Goal: Information Seeking & Learning: Learn about a topic

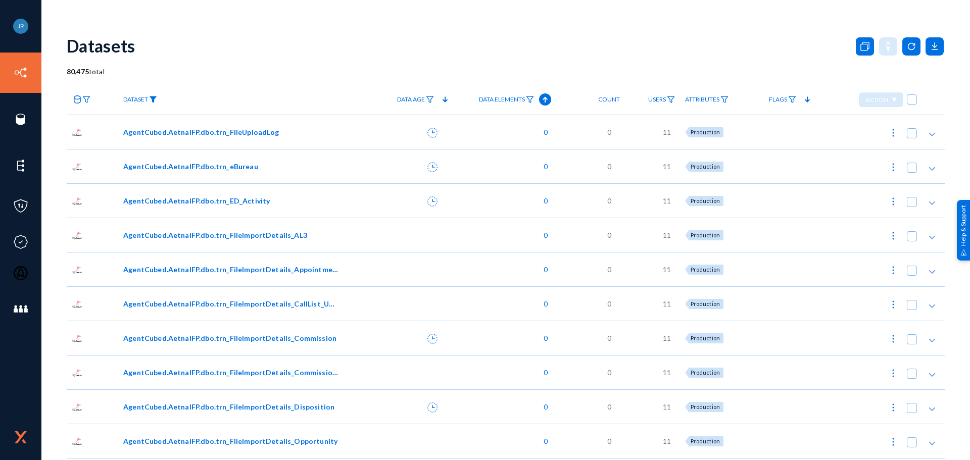
click at [152, 99] on img at bounding box center [153, 99] width 8 height 7
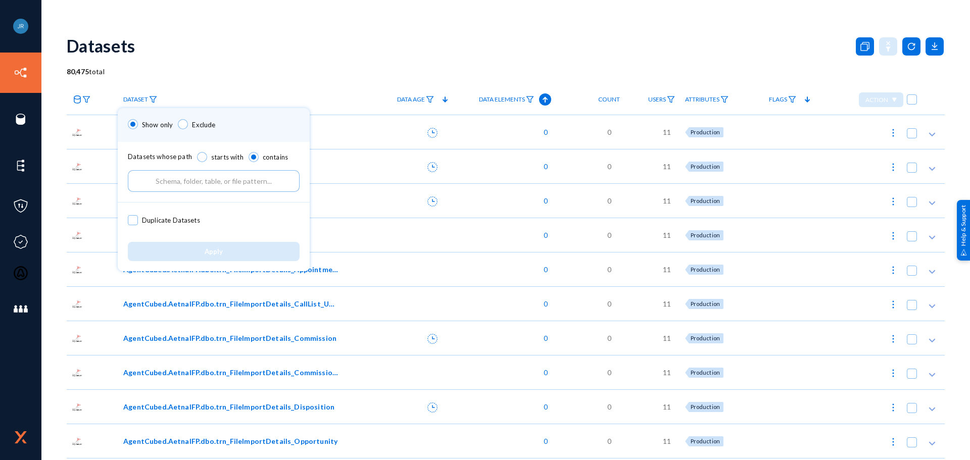
click at [188, 181] on input "text" at bounding box center [214, 181] width 172 height 22
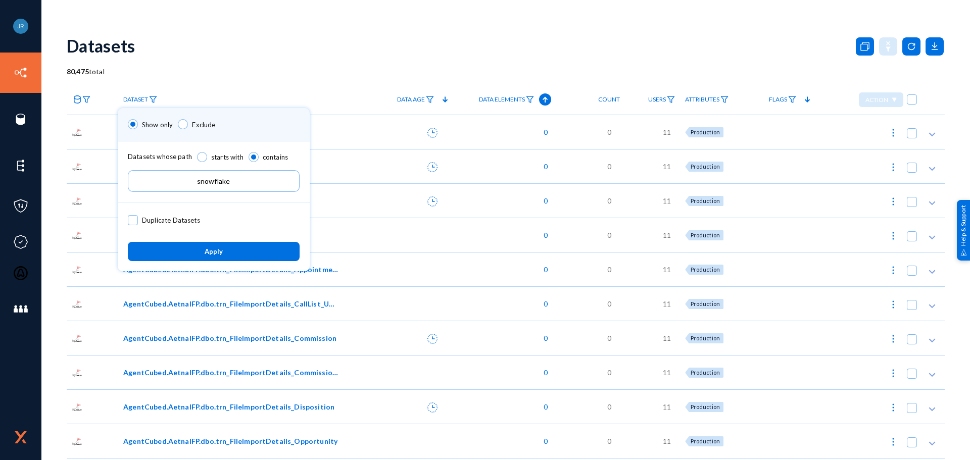
type input "snowflake"
click at [205, 250] on span "Apply" at bounding box center [214, 252] width 18 height 8
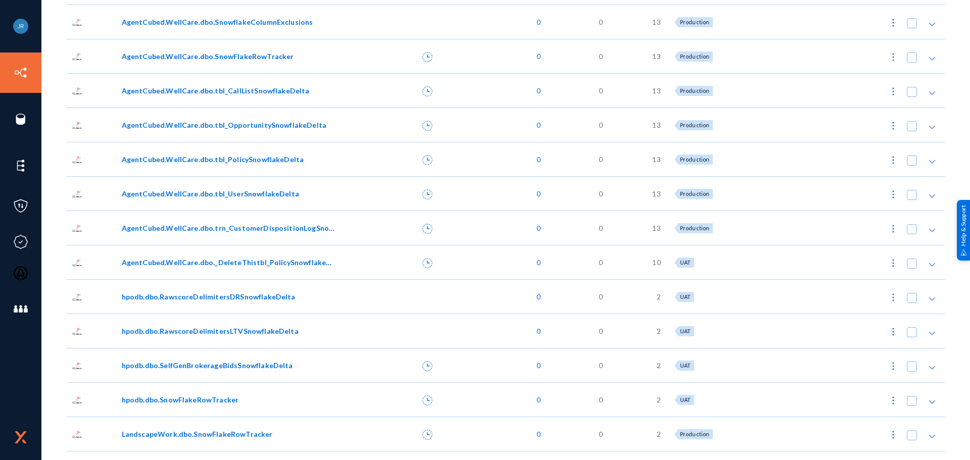
scroll to position [859, 0]
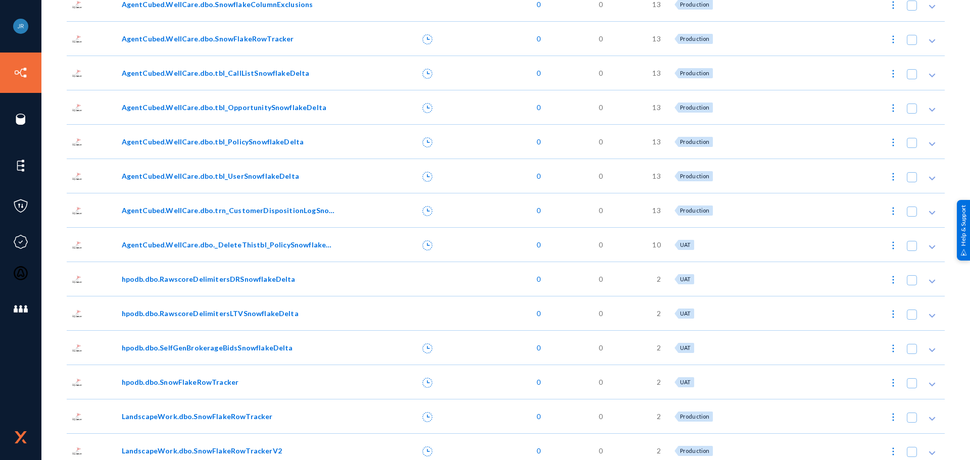
click at [187, 211] on span "AgentCubed.WellCare.dbo.trn_CustomerDispositionLogSnowflakeDelta" at bounding box center [229, 210] width 215 height 11
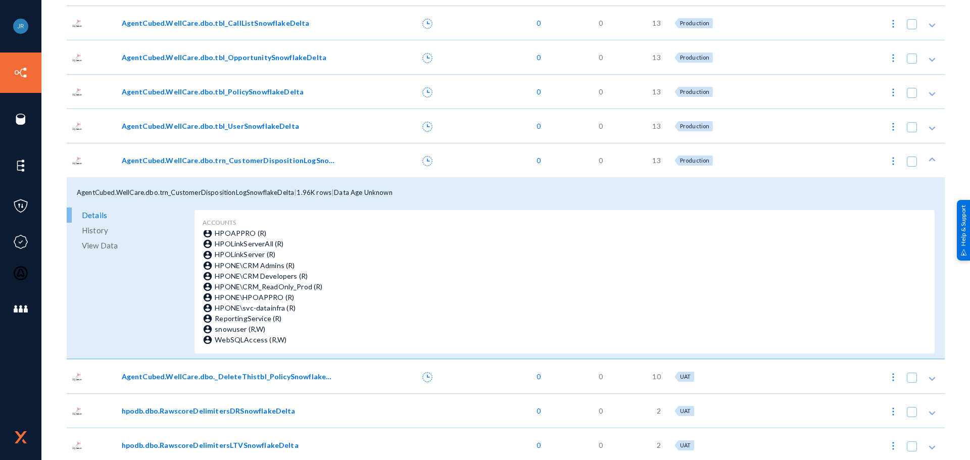
scroll to position [909, 0]
click at [103, 231] on span "History" at bounding box center [95, 229] width 26 height 15
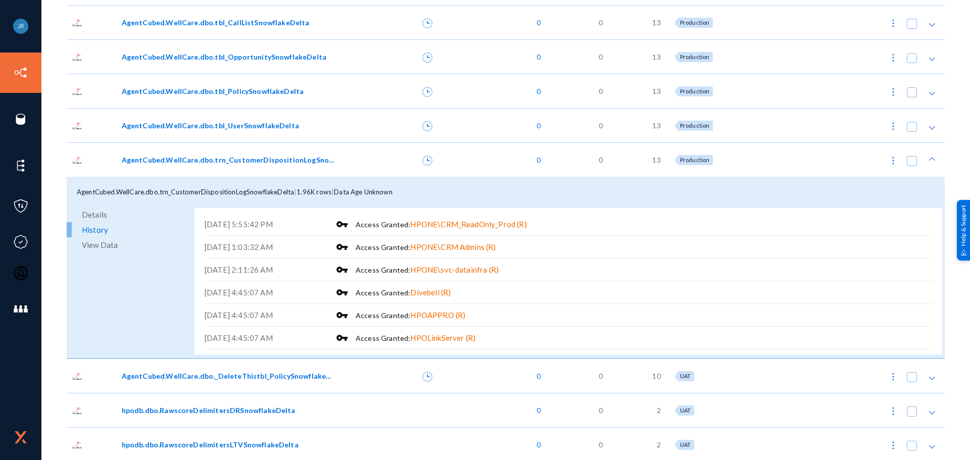
click at [393, 160] on div at bounding box center [406, 159] width 80 height 34
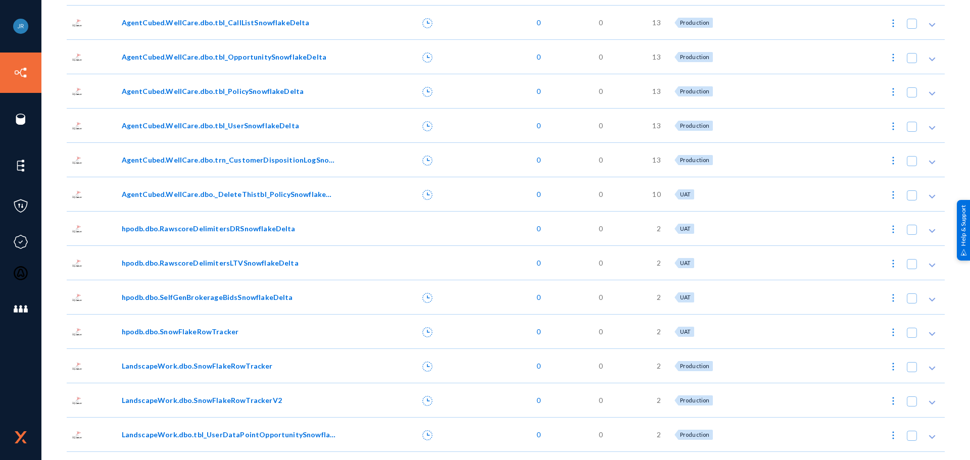
click at [209, 198] on span "AgentCubed.WellCare.dbo._DeleteThistbl_PolicySnowflakeDelta" at bounding box center [229, 194] width 215 height 11
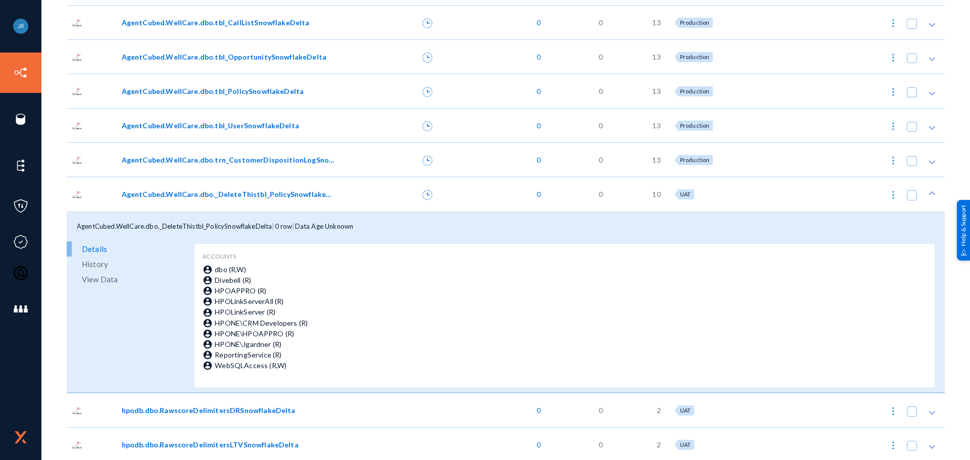
click at [105, 264] on span "History" at bounding box center [95, 264] width 26 height 15
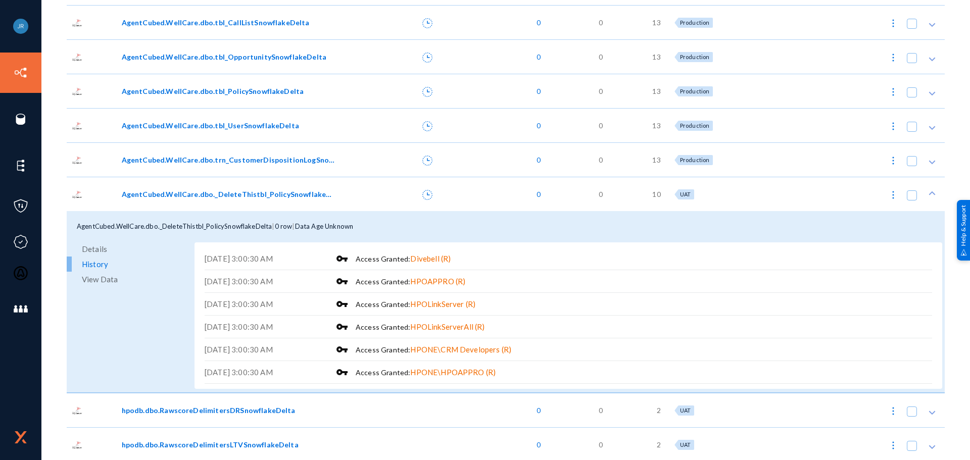
click at [98, 279] on span "View Data" at bounding box center [100, 279] width 36 height 15
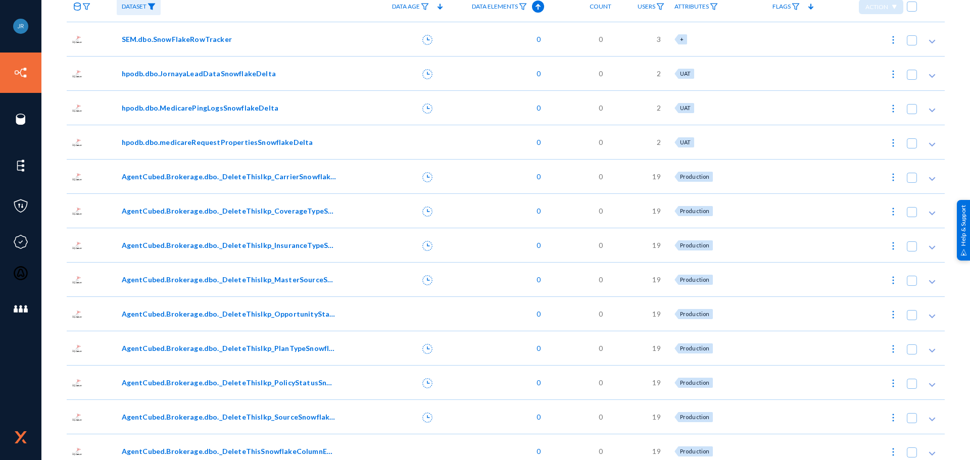
scroll to position [0, 0]
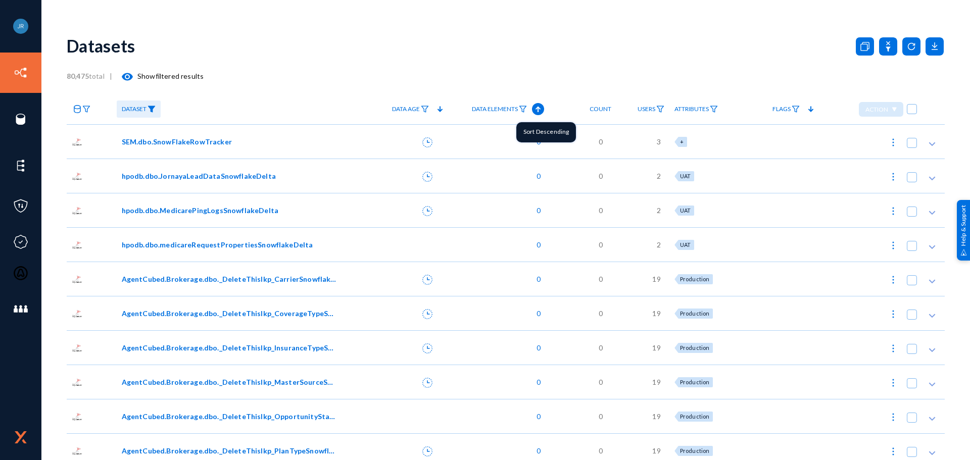
click at [539, 108] on icon at bounding box center [538, 110] width 5 height 6
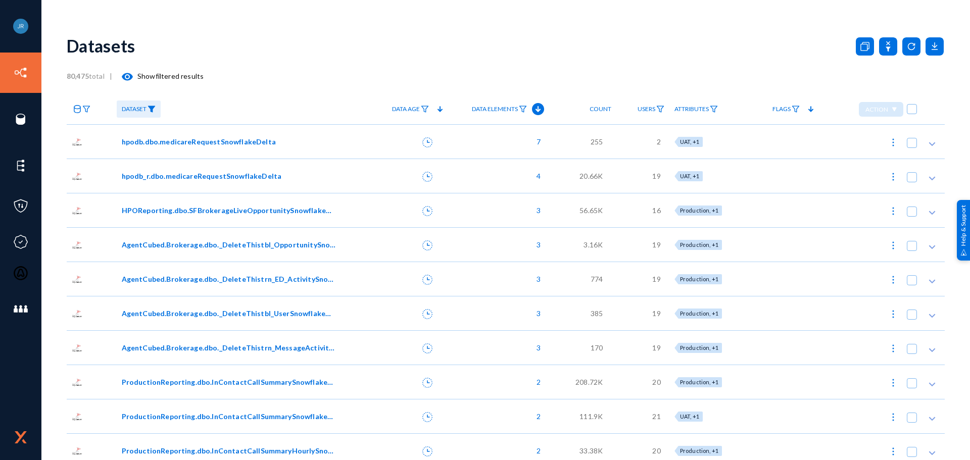
click at [528, 109] on link "Data Elements" at bounding box center [499, 110] width 65 height 18
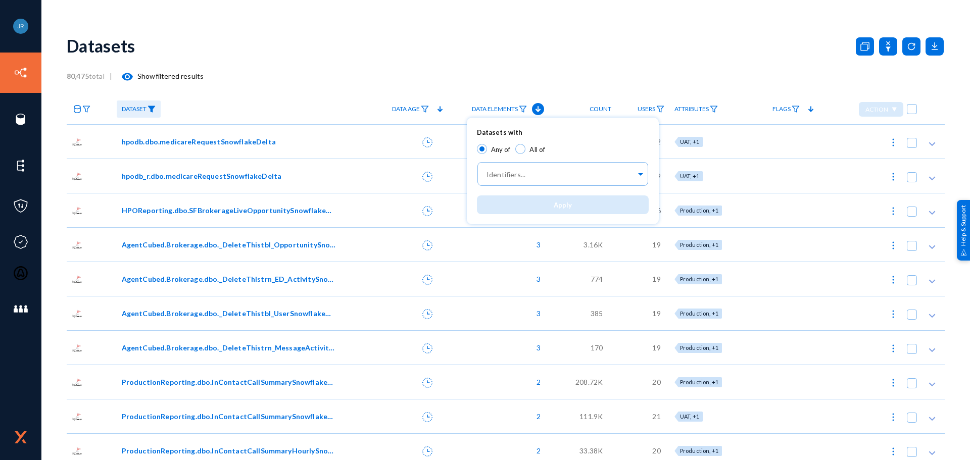
click at [517, 64] on div at bounding box center [485, 230] width 970 height 460
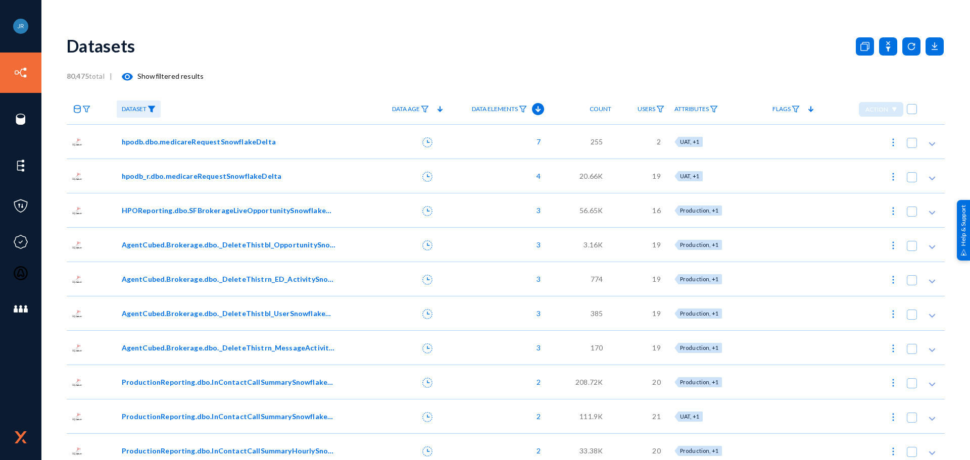
click at [211, 143] on span "hpodb.dbo.medicareRequestSnowflakeDelta" at bounding box center [199, 141] width 154 height 11
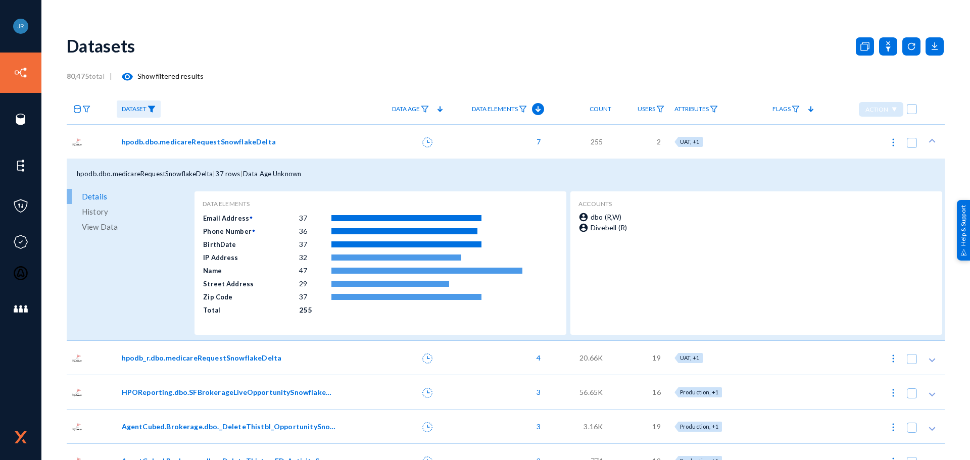
click at [297, 134] on div "hpodb.dbo.medicareRequestSnowflakeDelta" at bounding box center [242, 141] width 250 height 34
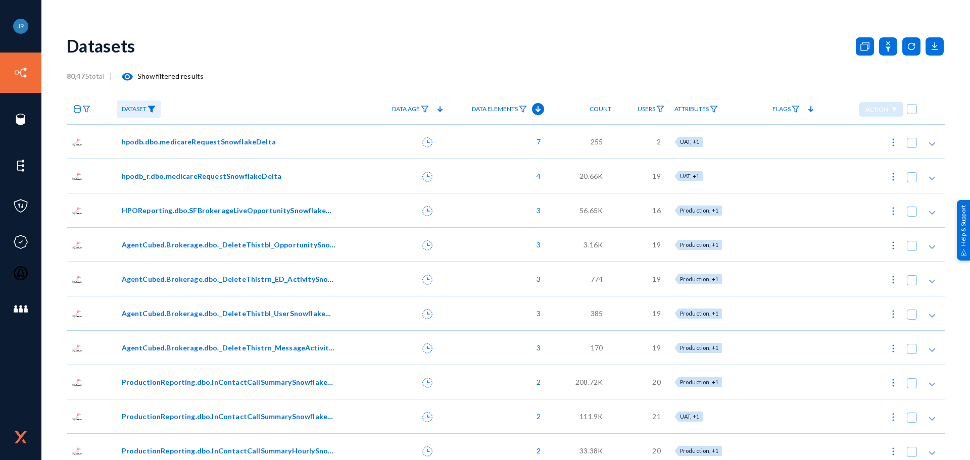
click at [324, 177] on div "hpodb_r.dbo.medicareRequestSnowflakeDelta" at bounding box center [229, 176] width 215 height 11
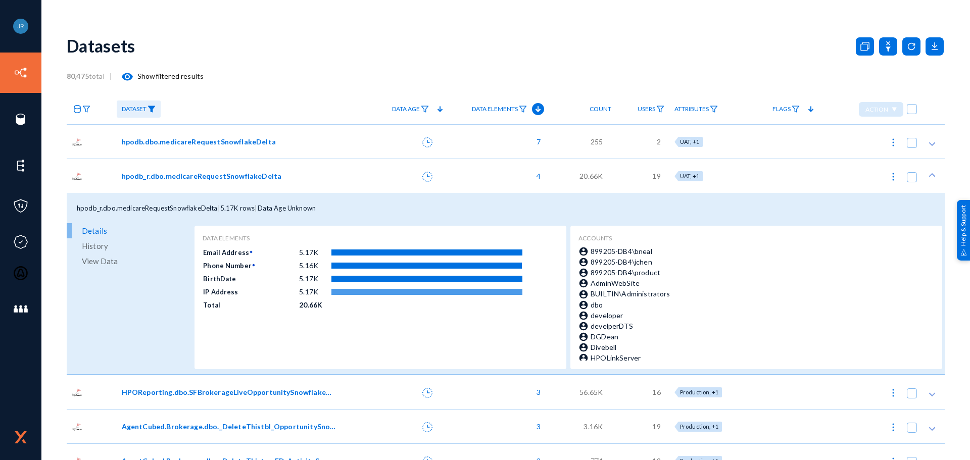
click at [324, 177] on div "hpodb_r.dbo.medicareRequestSnowflakeDelta" at bounding box center [229, 176] width 215 height 11
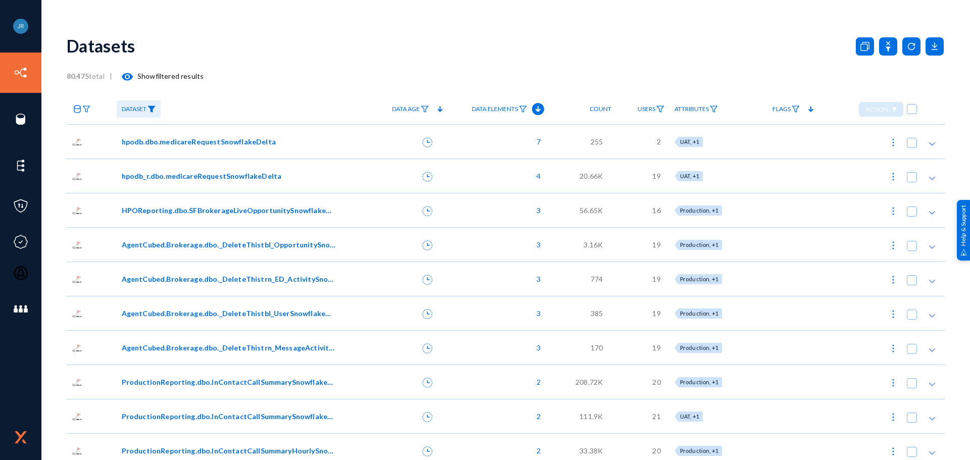
click at [383, 216] on div at bounding box center [406, 210] width 80 height 34
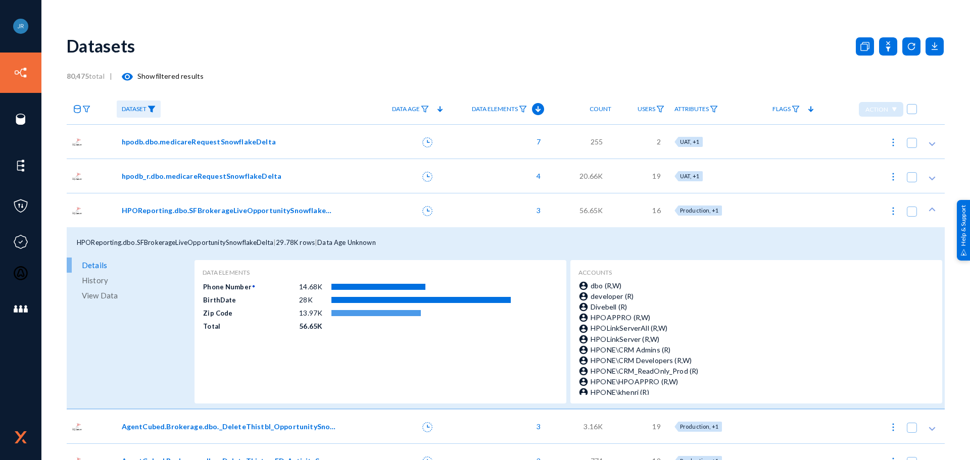
click at [383, 221] on div at bounding box center [406, 210] width 80 height 34
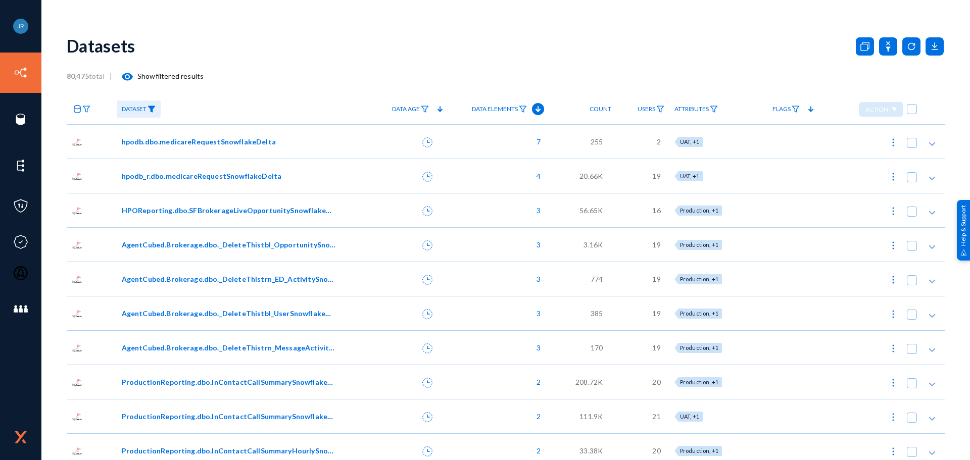
click at [351, 382] on div "ProductionReporting.dbo.InContactCallSummarySnowflakeDelta" at bounding box center [242, 382] width 250 height 34
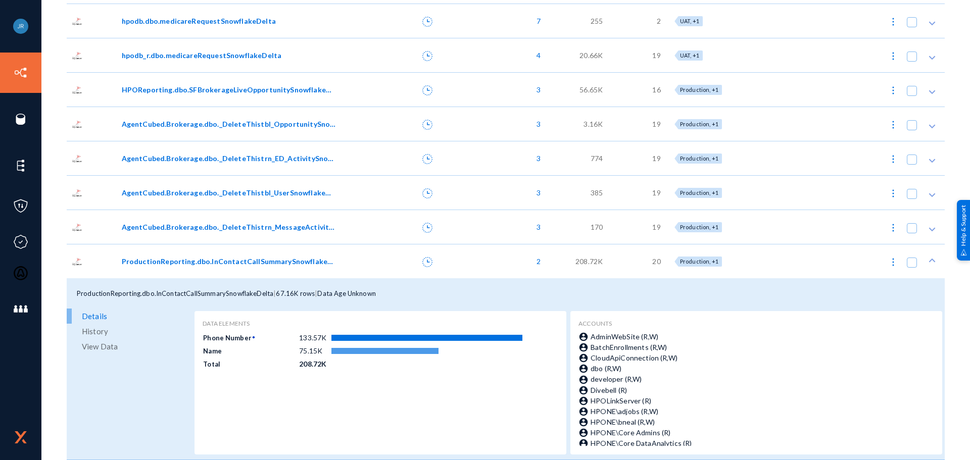
scroll to position [152, 0]
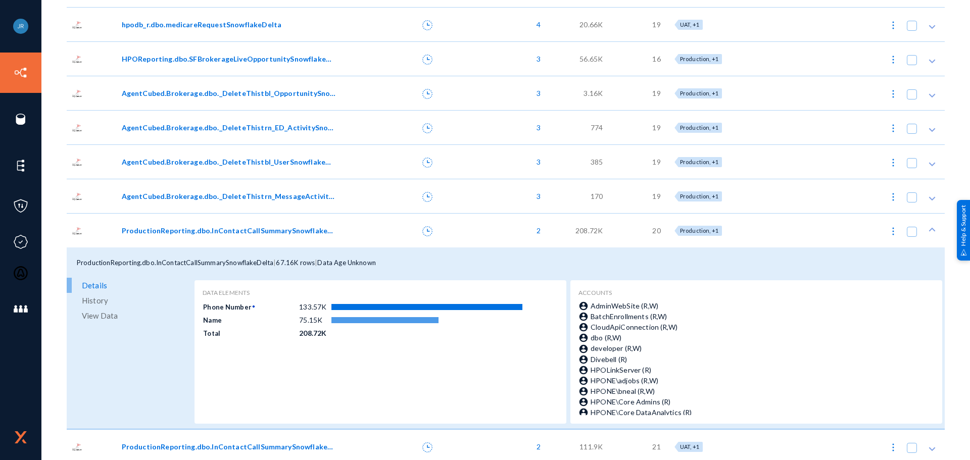
click at [92, 298] on span "History" at bounding box center [95, 300] width 26 height 15
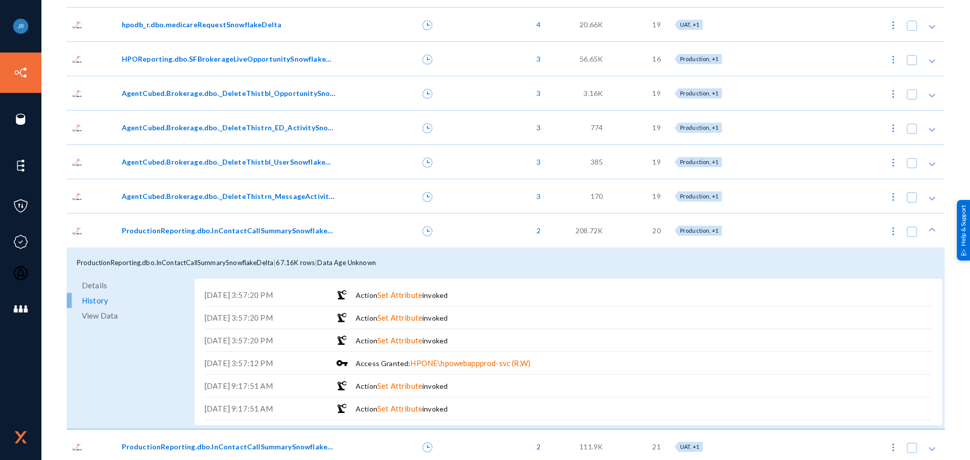
click at [92, 314] on span "View Data" at bounding box center [100, 315] width 36 height 15
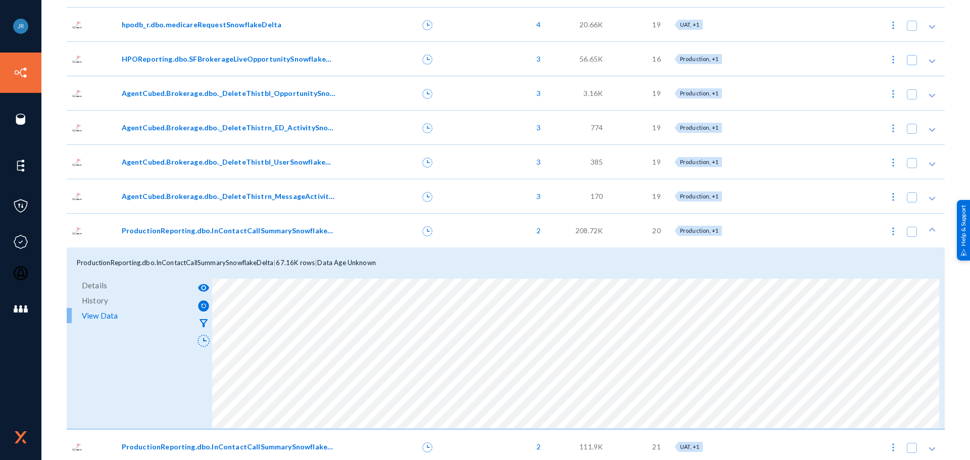
click at [103, 288] on span "Details" at bounding box center [94, 285] width 25 height 15
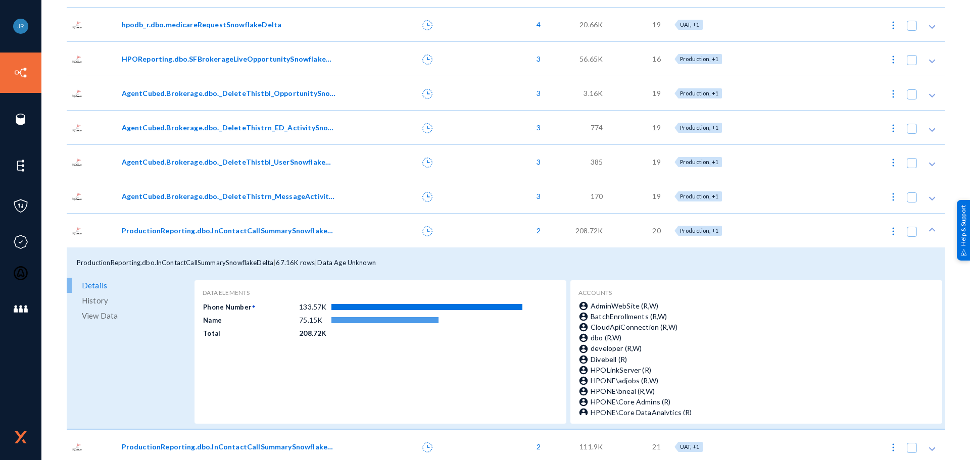
click at [90, 318] on span "View Data" at bounding box center [100, 315] width 36 height 15
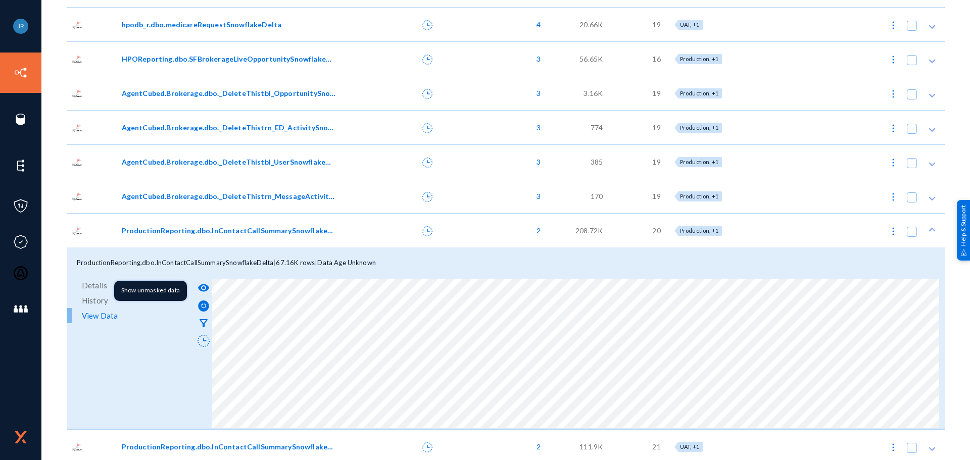
click at [202, 288] on mat-icon "visibility" at bounding box center [204, 288] width 12 height 12
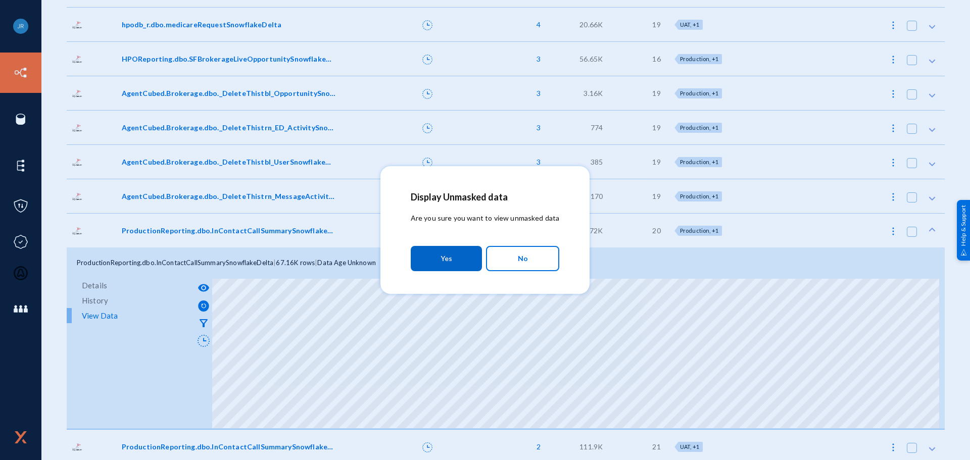
click at [452, 266] on span "Yes" at bounding box center [447, 259] width 12 height 18
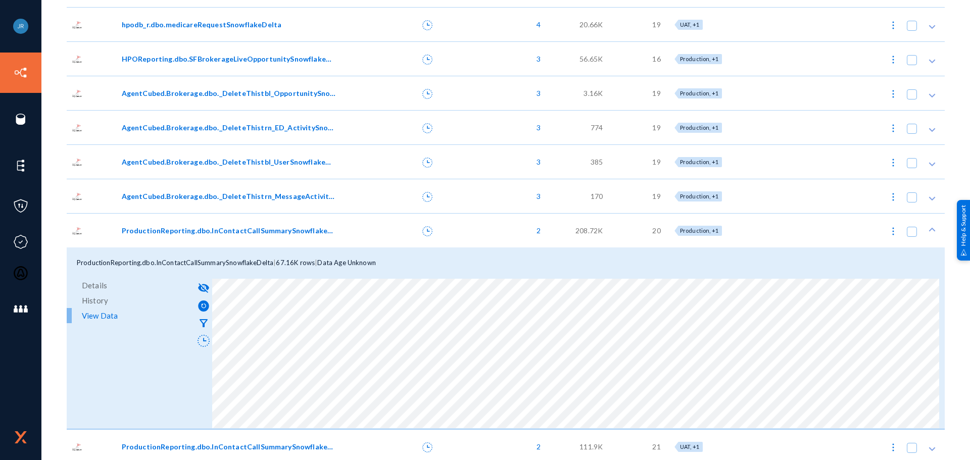
click at [105, 227] on div at bounding box center [92, 230] width 50 height 34
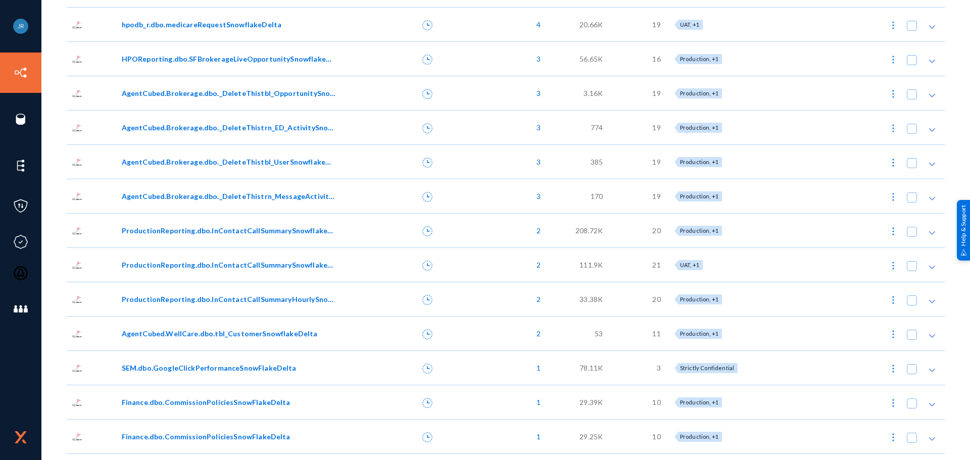
click at [134, 267] on span "ProductionReporting.dbo.InContactCallSummarySnowflakeDelta" at bounding box center [229, 265] width 215 height 11
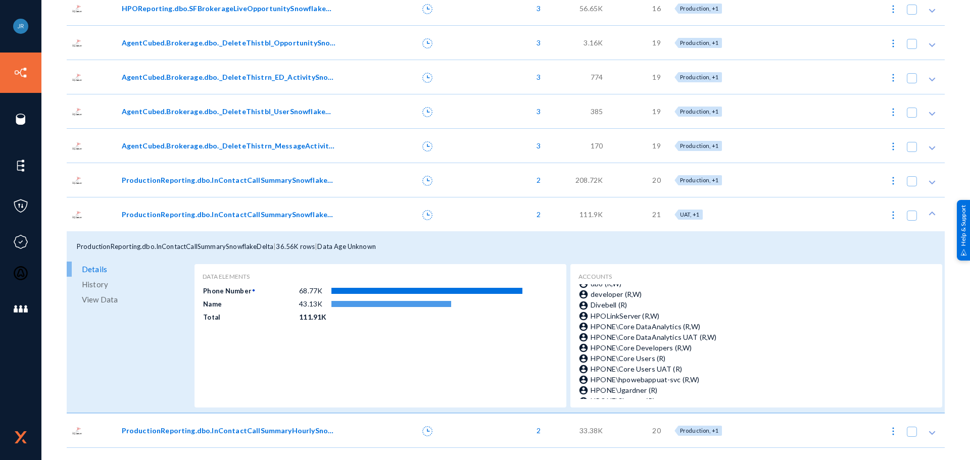
scroll to position [51, 0]
click at [95, 286] on span "History" at bounding box center [95, 284] width 26 height 15
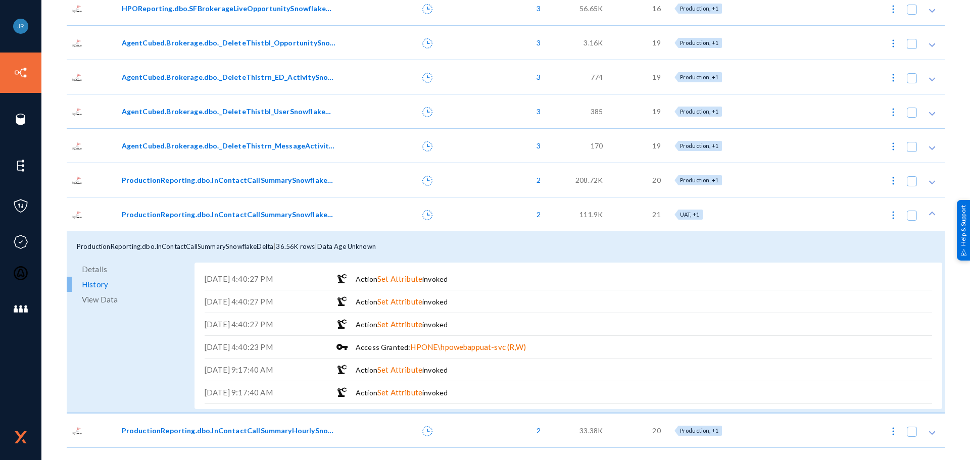
click at [94, 309] on div "Details History View Data" at bounding box center [129, 338] width 125 height 152
click at [94, 304] on span "View Data" at bounding box center [100, 299] width 36 height 15
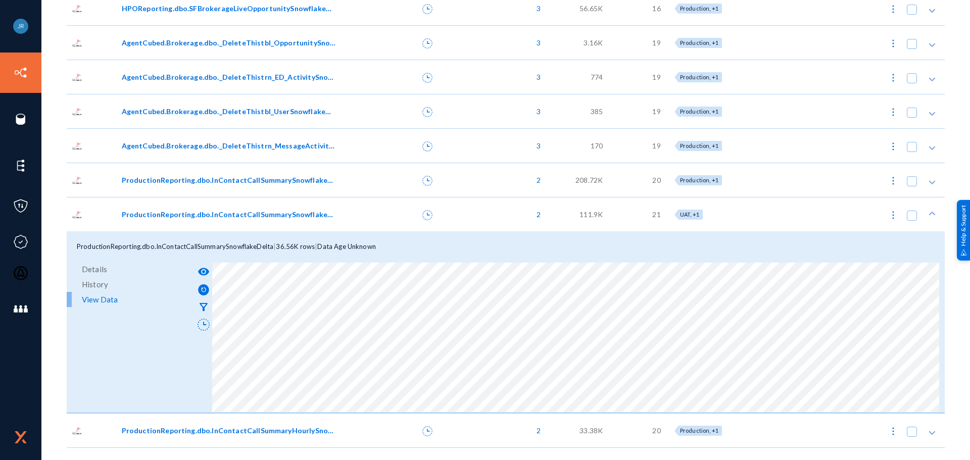
click at [102, 270] on span "Details" at bounding box center [94, 269] width 25 height 15
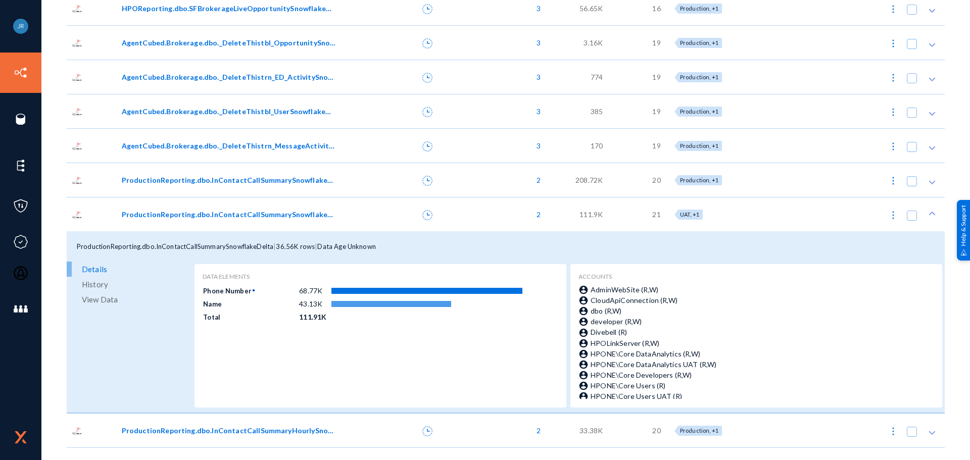
click at [383, 217] on div at bounding box center [406, 214] width 80 height 34
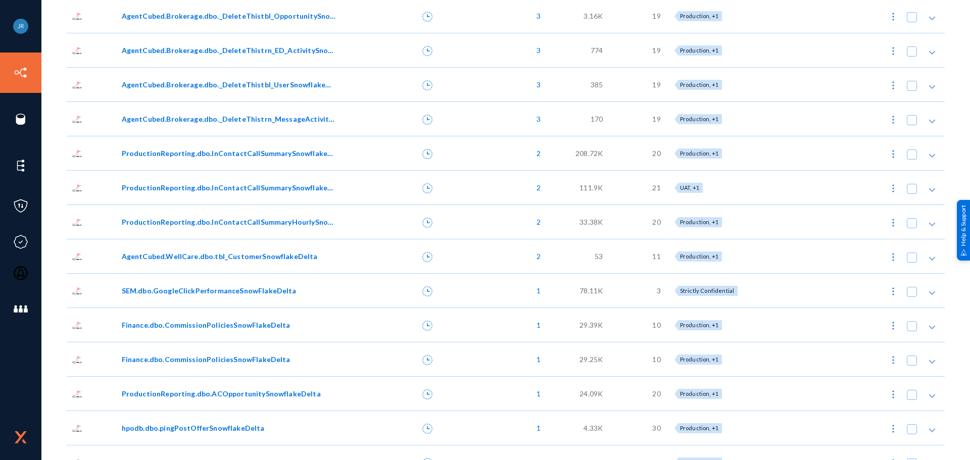
scroll to position [253, 0]
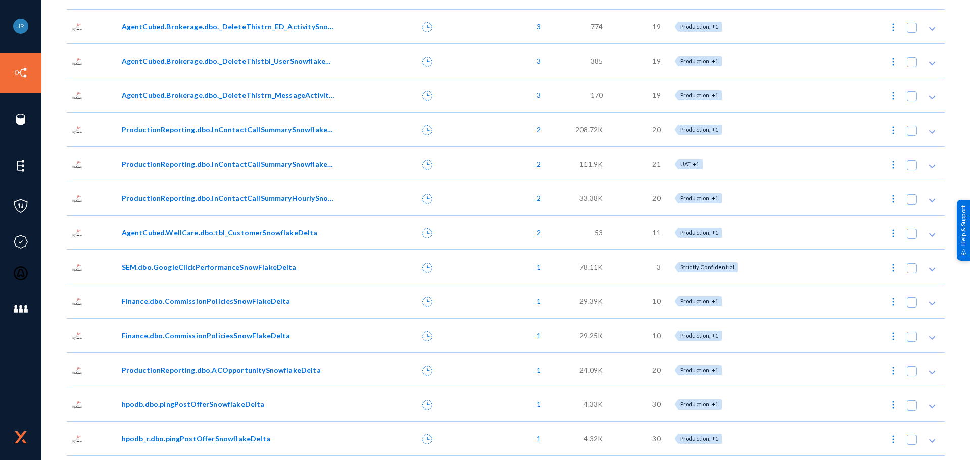
click at [196, 336] on span "Finance.dbo.CommissionPoliciesSnowFlakeDelta" at bounding box center [206, 335] width 169 height 11
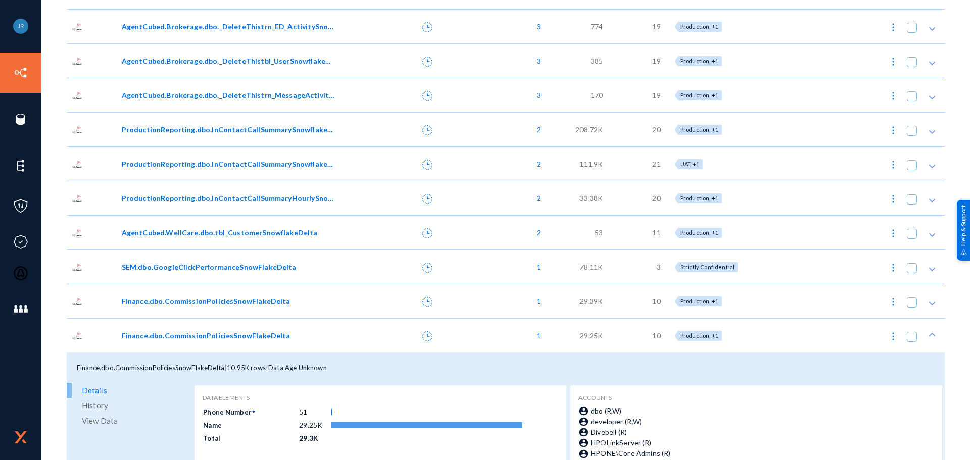
click at [196, 336] on span "Finance.dbo.CommissionPoliciesSnowFlakeDelta" at bounding box center [206, 335] width 169 height 11
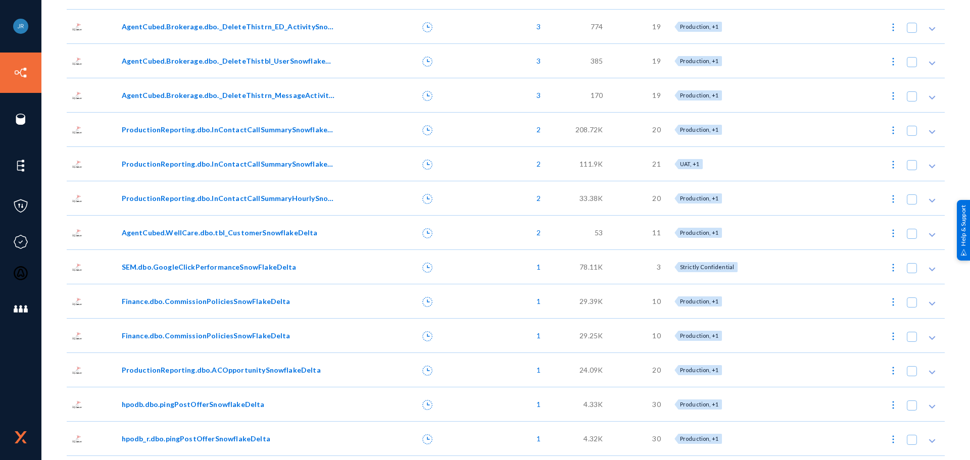
click at [194, 305] on span "Finance.dbo.CommissionPoliciesSnowFlakeDelta" at bounding box center [206, 301] width 169 height 11
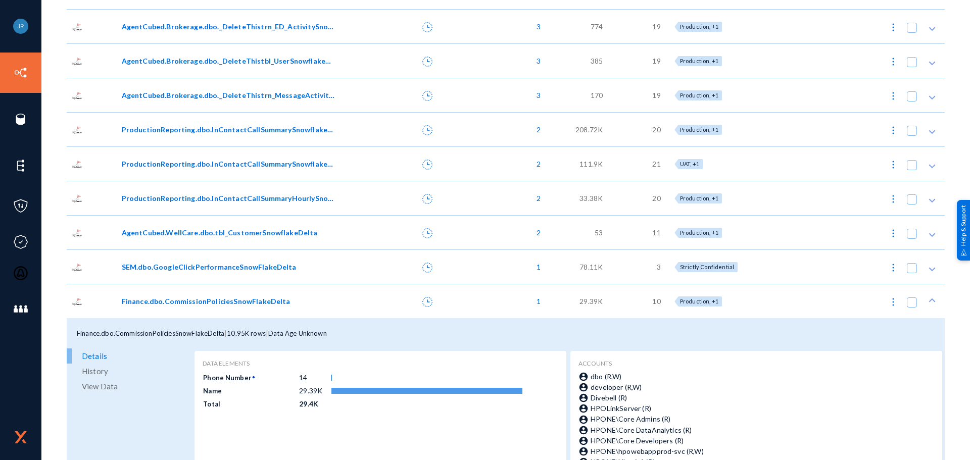
click at [194, 305] on span "Finance.dbo.CommissionPoliciesSnowFlakeDelta" at bounding box center [206, 301] width 169 height 11
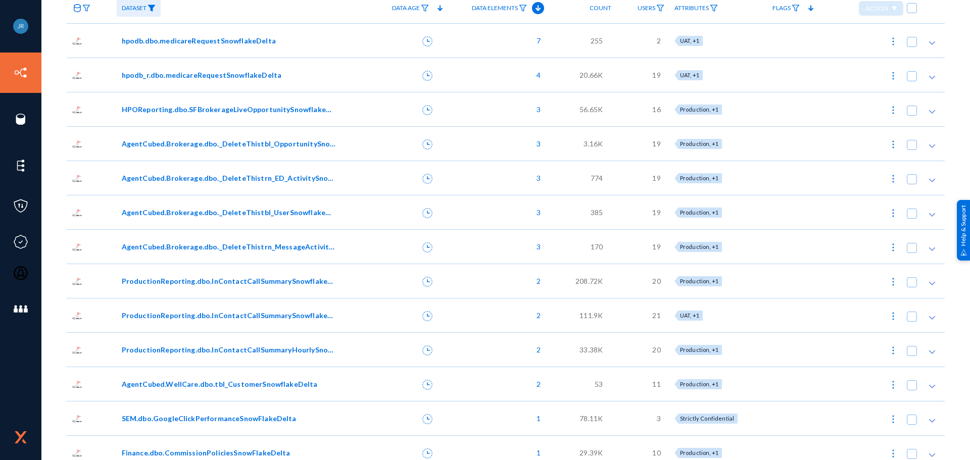
scroll to position [0, 0]
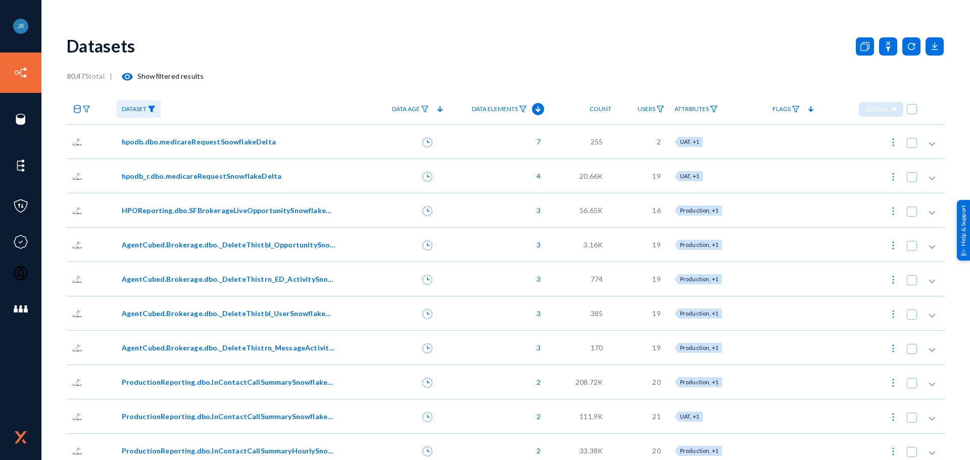
click at [492, 145] on div "7" at bounding box center [498, 141] width 104 height 34
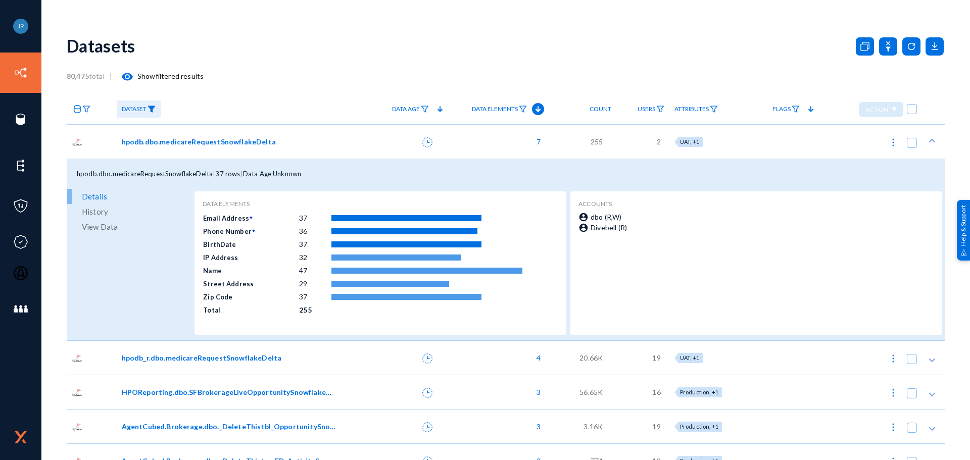
click at [100, 220] on span "View Data" at bounding box center [100, 226] width 36 height 15
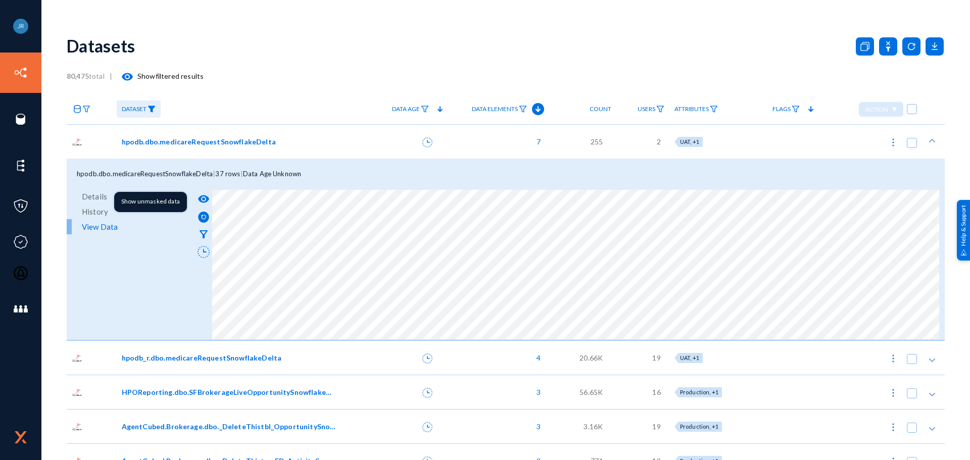
click at [201, 199] on mat-icon "visibility" at bounding box center [204, 199] width 12 height 12
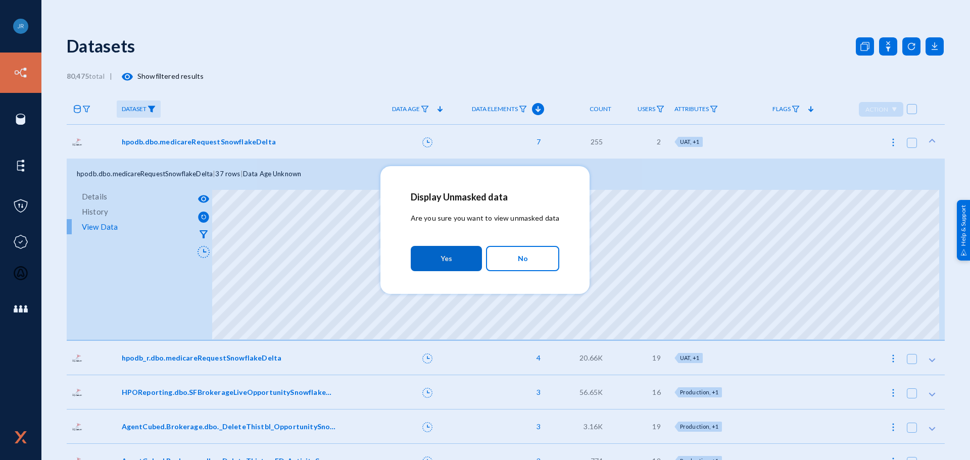
click at [439, 254] on button "Yes" at bounding box center [446, 258] width 71 height 25
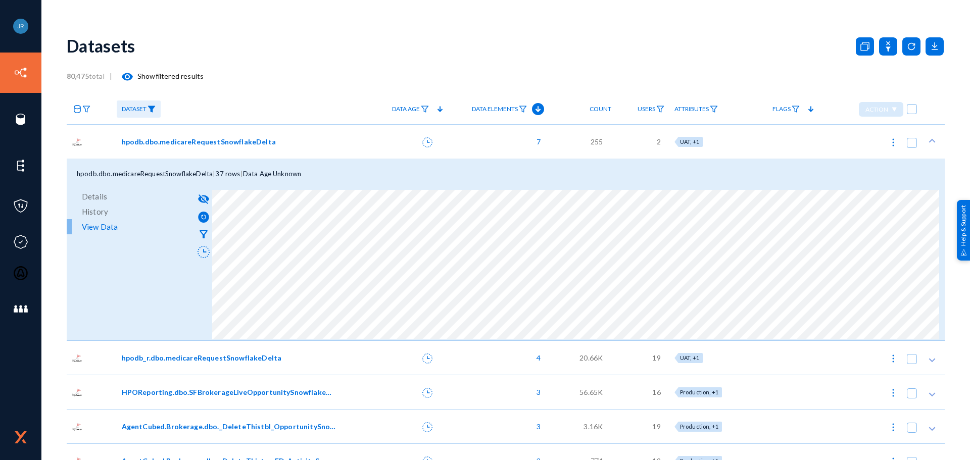
click at [953, 140] on div "[PERSON_NAME] HPOne Log out Directory Datasets Sources Sensors Events Classifie…" at bounding box center [485, 230] width 970 height 460
click at [368, 135] on div at bounding box center [406, 141] width 80 height 34
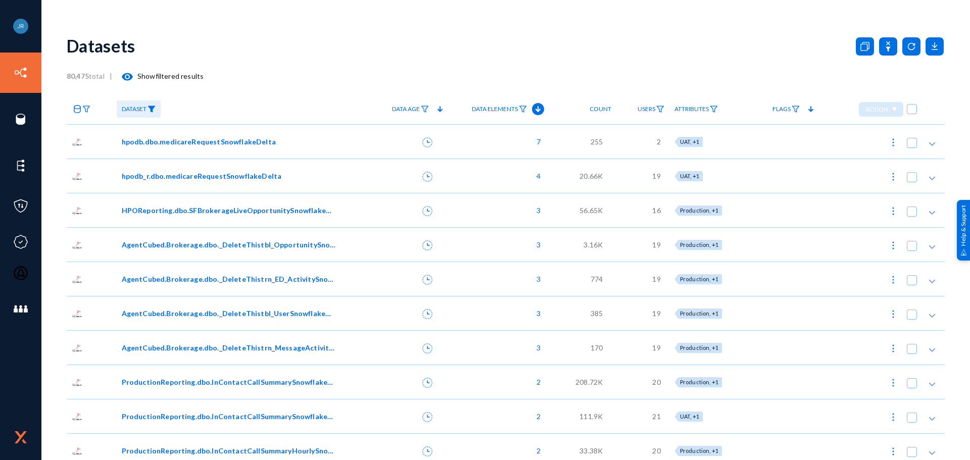
click at [236, 176] on span "hpodb_r.dbo.medicareRequestSnowflakeDelta" at bounding box center [202, 176] width 160 height 11
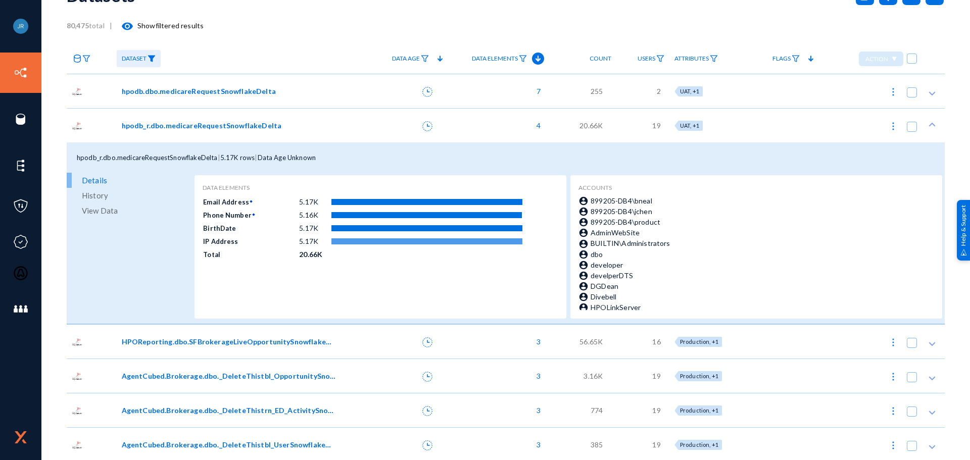
click at [358, 123] on div "hpodb_r.dbo.medicareRequestSnowflakeDelta" at bounding box center [242, 125] width 250 height 34
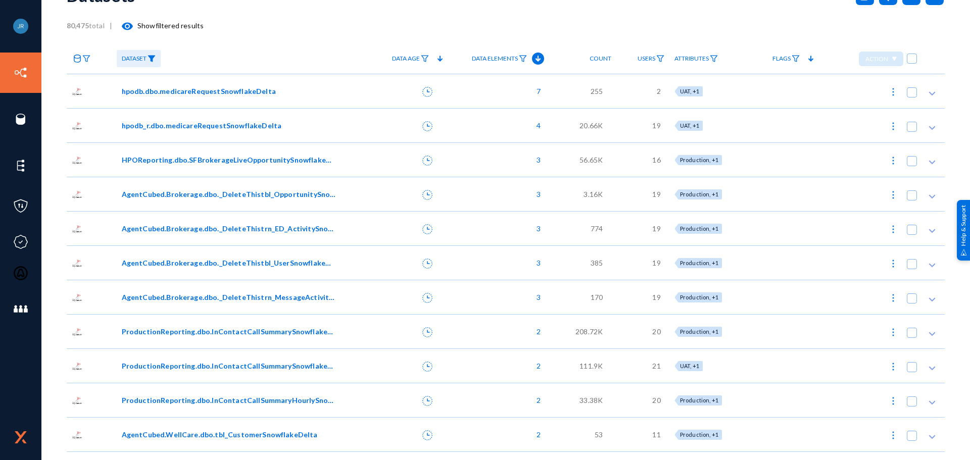
click at [339, 119] on div "hpodb_r.dbo.medicareRequestSnowflakeDelta" at bounding box center [242, 125] width 250 height 34
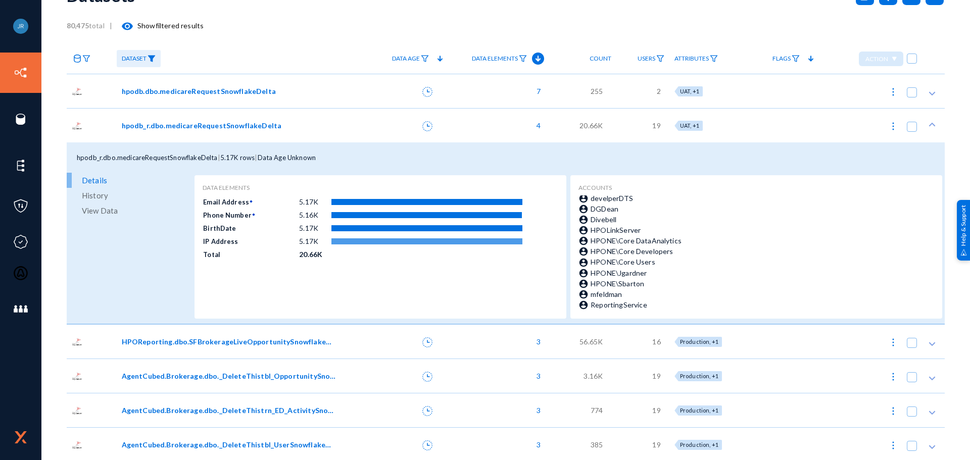
scroll to position [91, 0]
drag, startPoint x: 651, startPoint y: 246, endPoint x: 619, endPoint y: 246, distance: 31.3
click at [619, 247] on span "HPONE\Core Users" at bounding box center [623, 251] width 65 height 9
click at [662, 247] on div "account_circle HPONE\Core Users" at bounding box center [756, 251] width 354 height 11
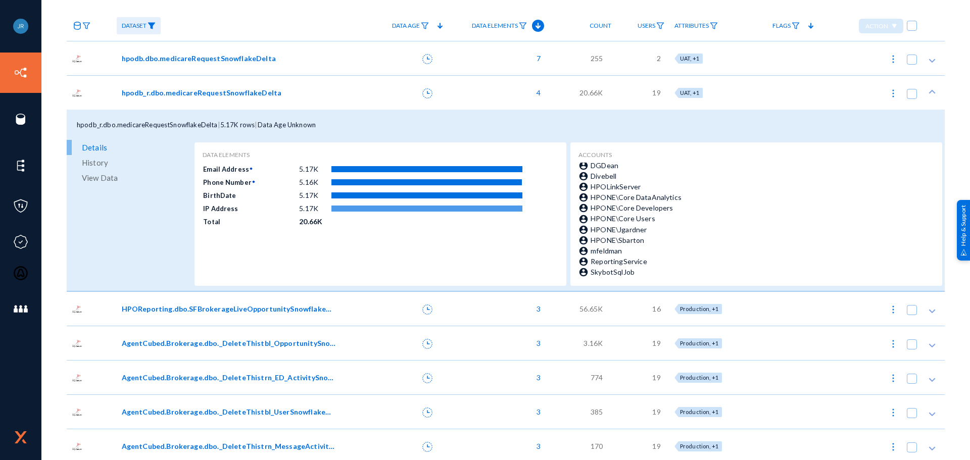
scroll to position [101, 0]
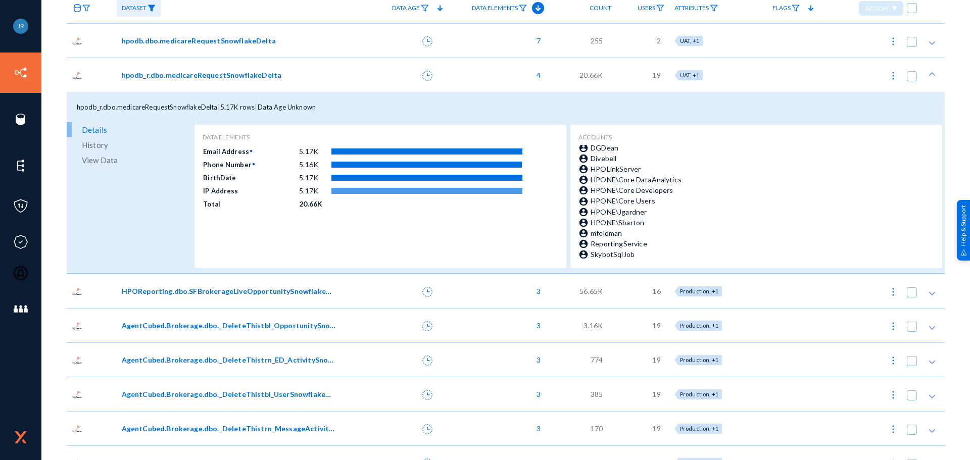
click at [599, 230] on span "mfeldman" at bounding box center [606, 233] width 31 height 9
click at [585, 231] on mat-icon "account_circle" at bounding box center [585, 233] width 12 height 10
click at [693, 73] on span "UAT, +1" at bounding box center [689, 75] width 19 height 7
checkbox input "true"
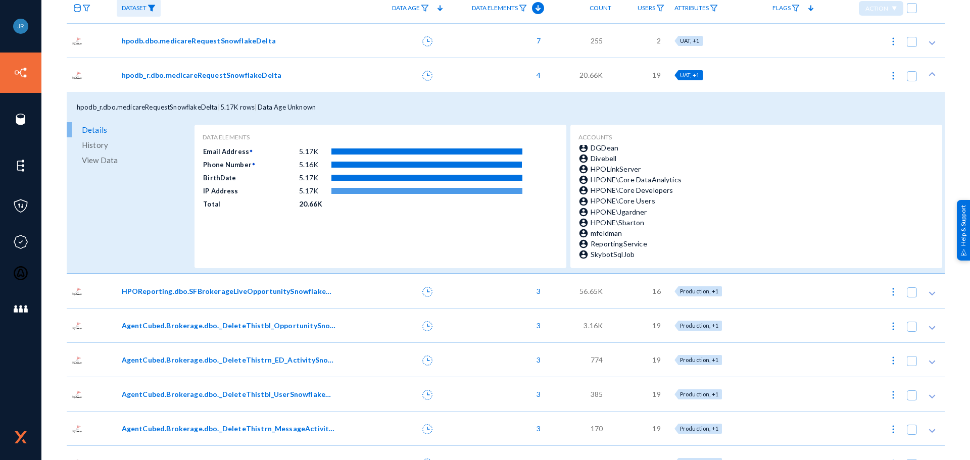
checkbox input "true"
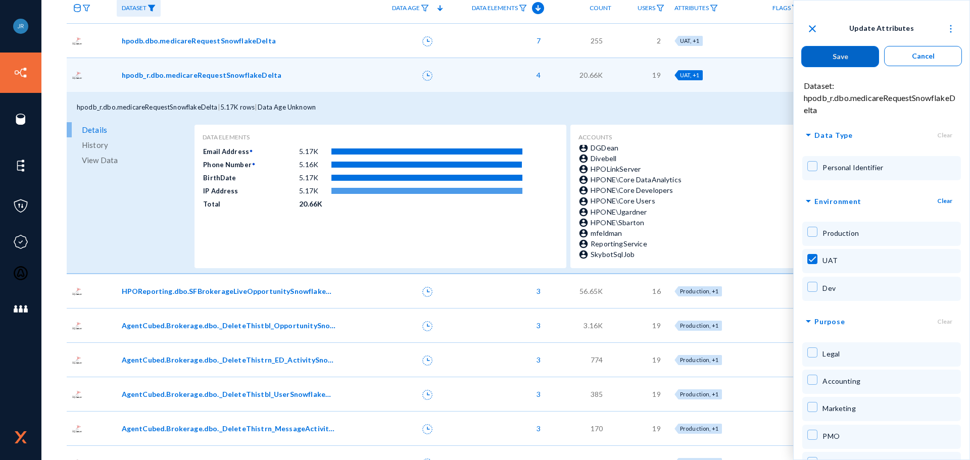
checkbox input "false"
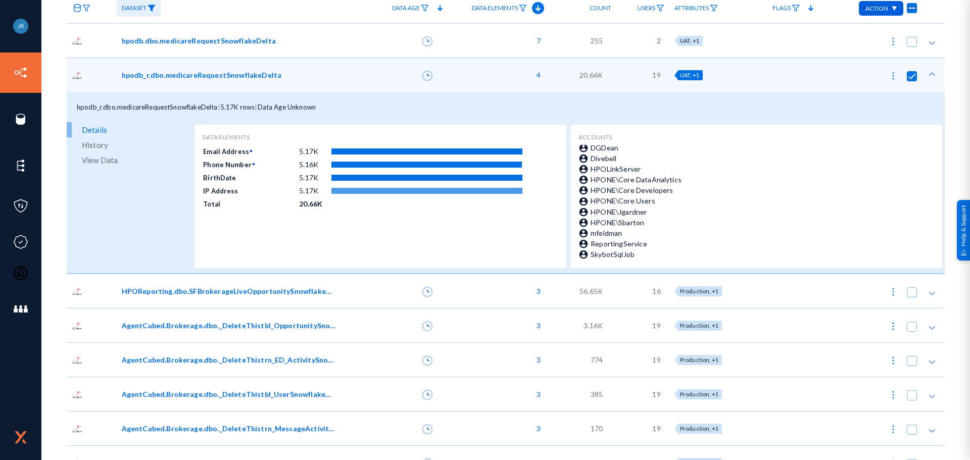
click at [693, 73] on span "UAT, +1" at bounding box center [689, 75] width 19 height 7
checkbox input "true"
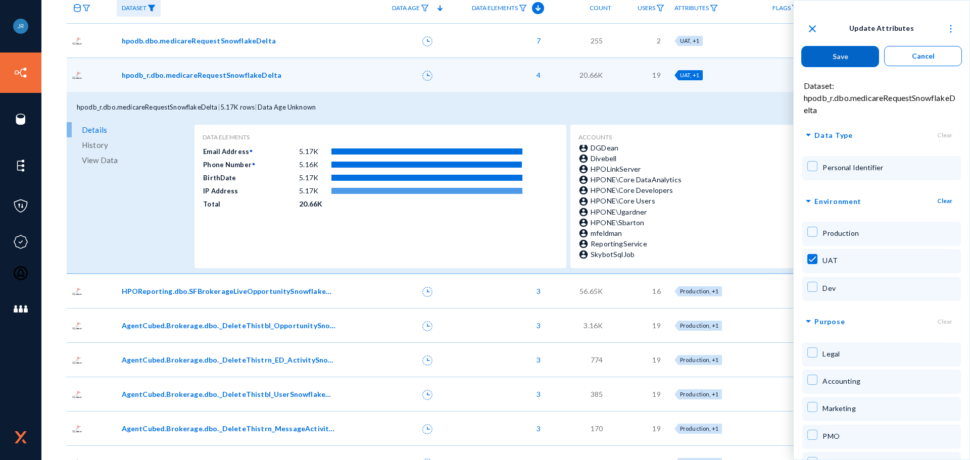
checkbox input "false"
click at [738, 73] on div "UAT, +1" at bounding box center [717, 75] width 84 height 10
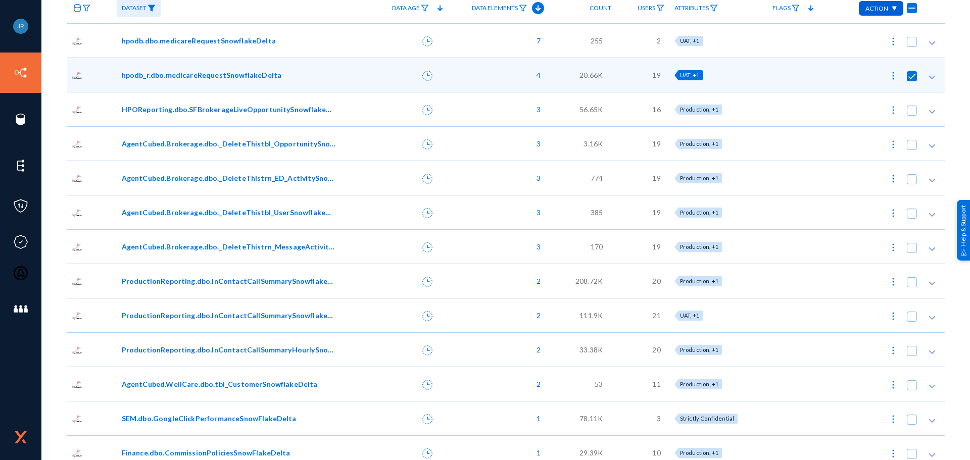
click at [318, 109] on span "HPOReporting.dbo.SFBrokerageLiveOpportunitySnowflakeDelta" at bounding box center [229, 109] width 215 height 11
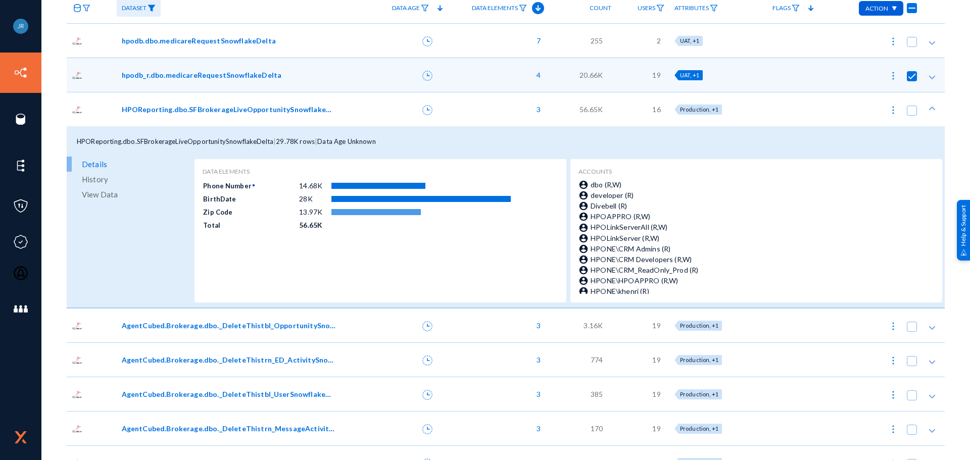
click at [376, 106] on div at bounding box center [406, 109] width 80 height 34
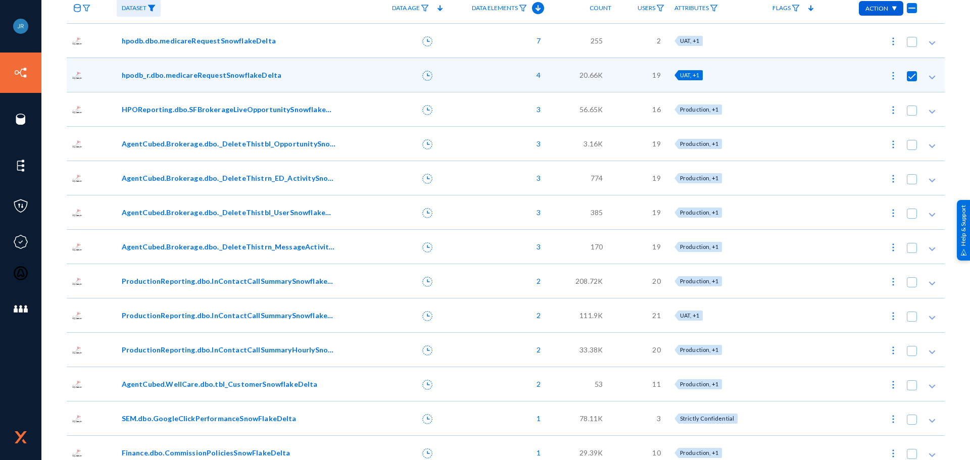
click at [334, 280] on div "ProductionReporting.dbo.InContactCallSummarySnowflakeDelta" at bounding box center [229, 281] width 215 height 11
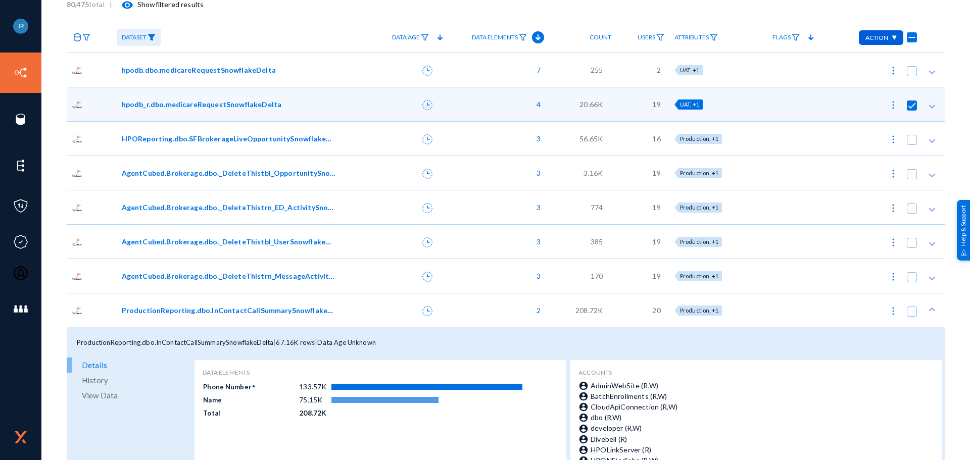
scroll to position [0, 0]
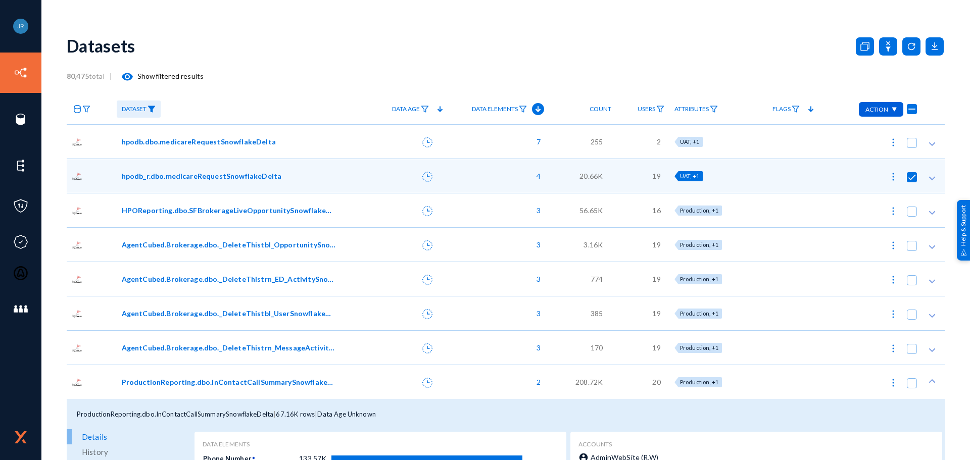
click at [359, 74] on div "80,475 total | visibility Show filtered results" at bounding box center [506, 76] width 878 height 20
click at [340, 109] on div "Dataset" at bounding box center [242, 109] width 250 height 30
click at [541, 105] on icon at bounding box center [538, 109] width 12 height 12
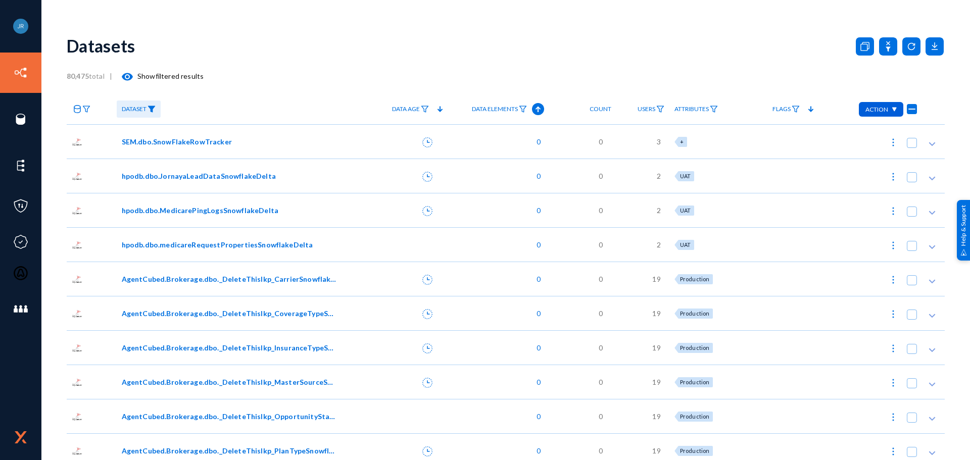
click at [527, 106] on anms-filter-icon at bounding box center [523, 110] width 8 height 8
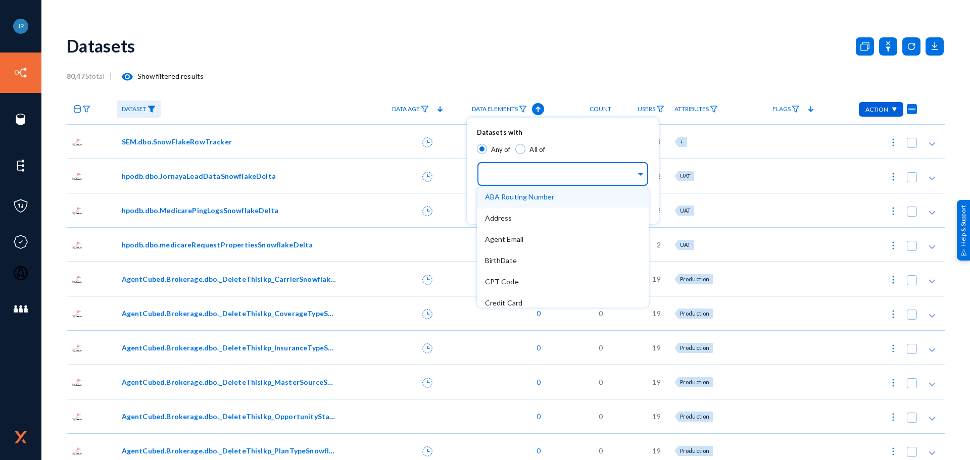
click at [537, 174] on input "text" at bounding box center [560, 176] width 151 height 10
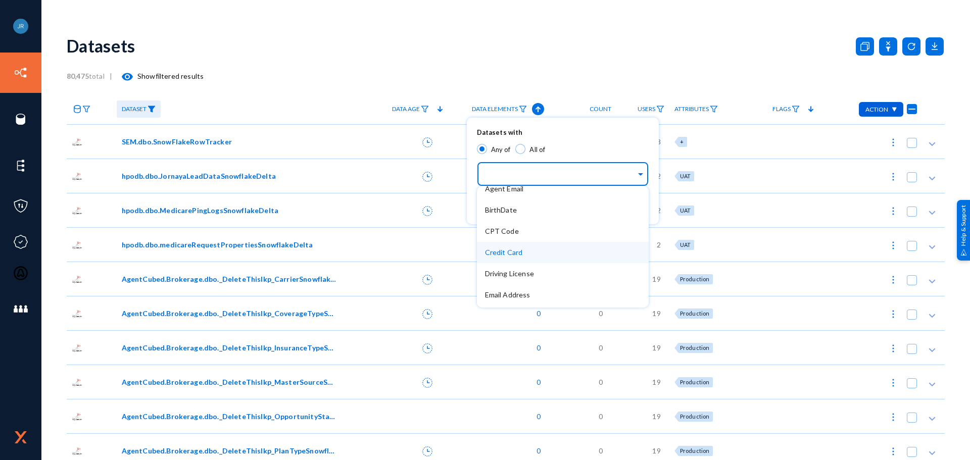
click at [531, 252] on div "Credit Card" at bounding box center [563, 252] width 172 height 21
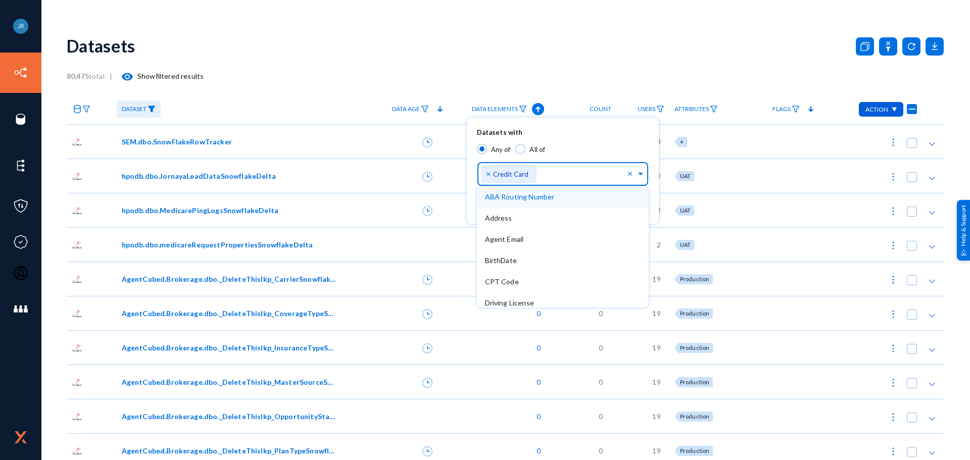
click at [581, 172] on input "text" at bounding box center [583, 176] width 87 height 10
click at [516, 259] on span "BirthDate" at bounding box center [501, 260] width 32 height 9
click at [605, 172] on input "text" at bounding box center [610, 176] width 34 height 10
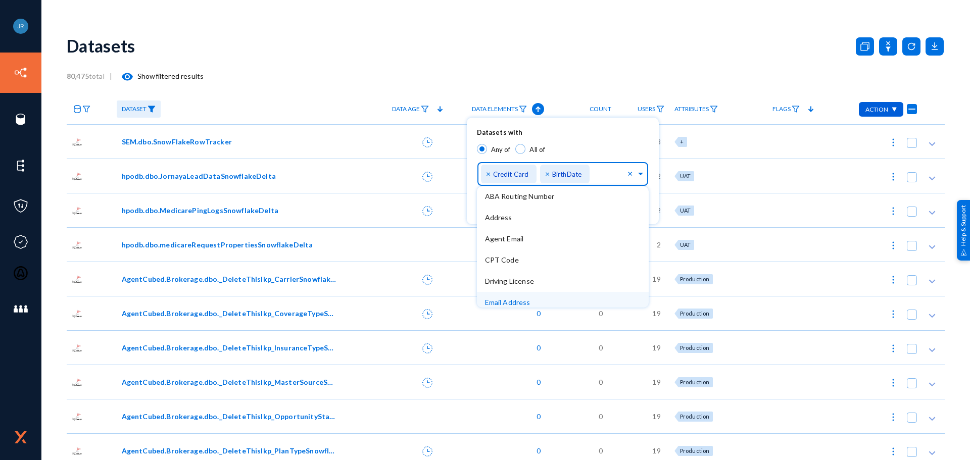
scroll to position [0, 0]
click at [506, 214] on span "Address" at bounding box center [498, 218] width 27 height 9
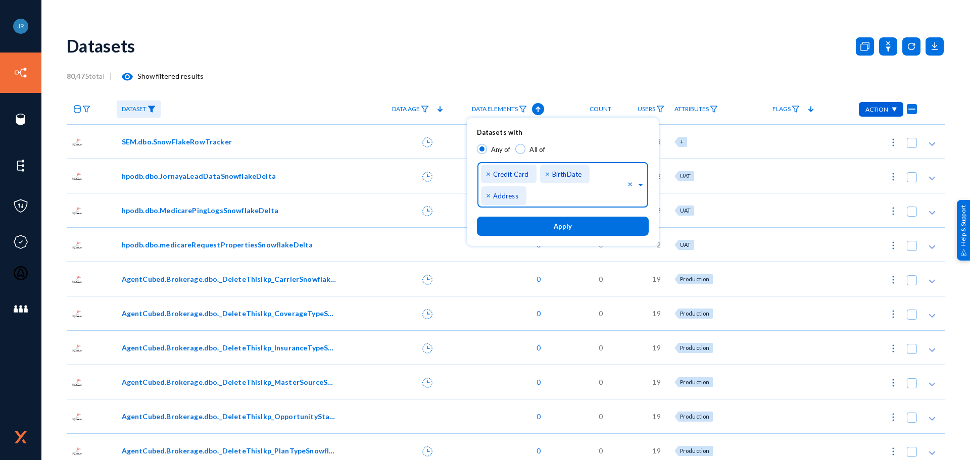
click at [571, 197] on input "text" at bounding box center [579, 198] width 98 height 10
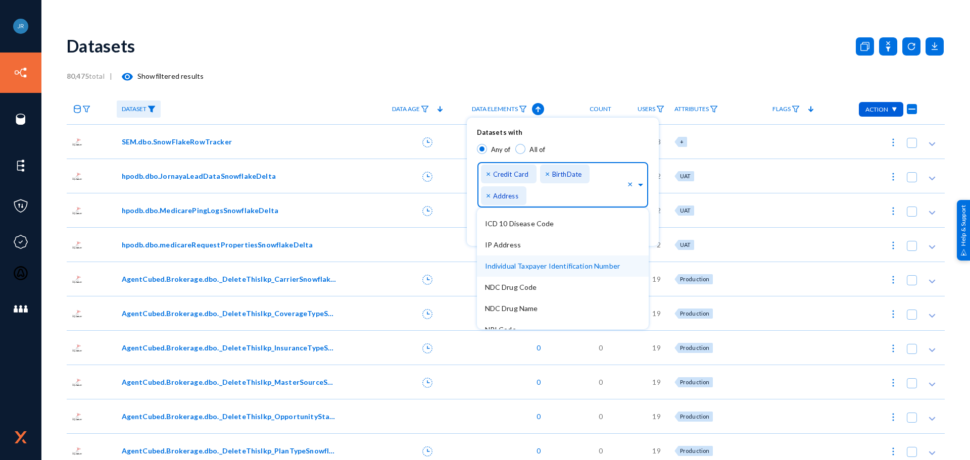
scroll to position [152, 0]
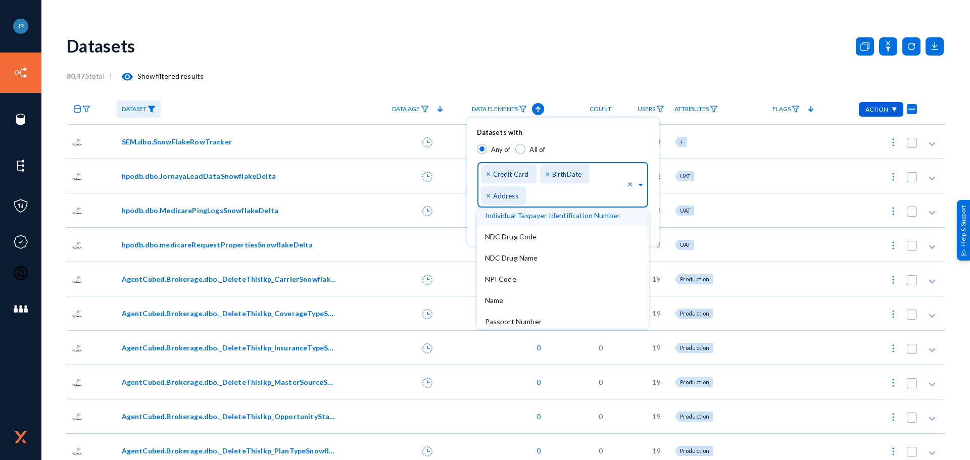
click at [545, 218] on span "Individual Taxpayer Identification Number" at bounding box center [552, 215] width 135 height 9
click at [572, 190] on div "Identifiers... × Credit Card × BirthDate × Address × Individual Taxpayer Identi…" at bounding box center [554, 183] width 147 height 51
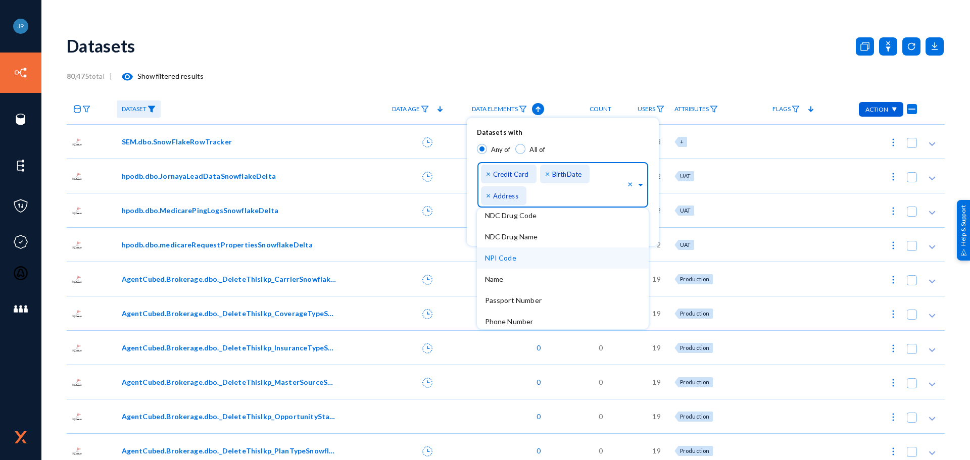
scroll to position [202, 0]
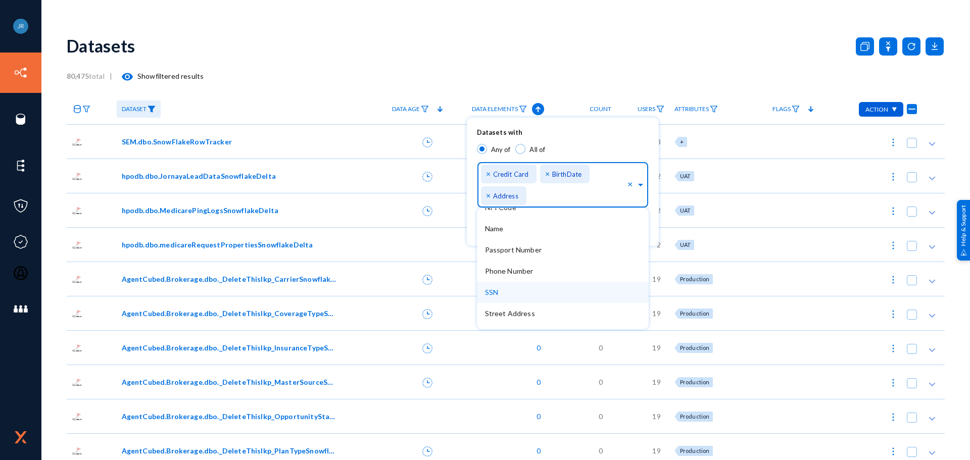
click at [518, 294] on div "SSN" at bounding box center [563, 292] width 172 height 21
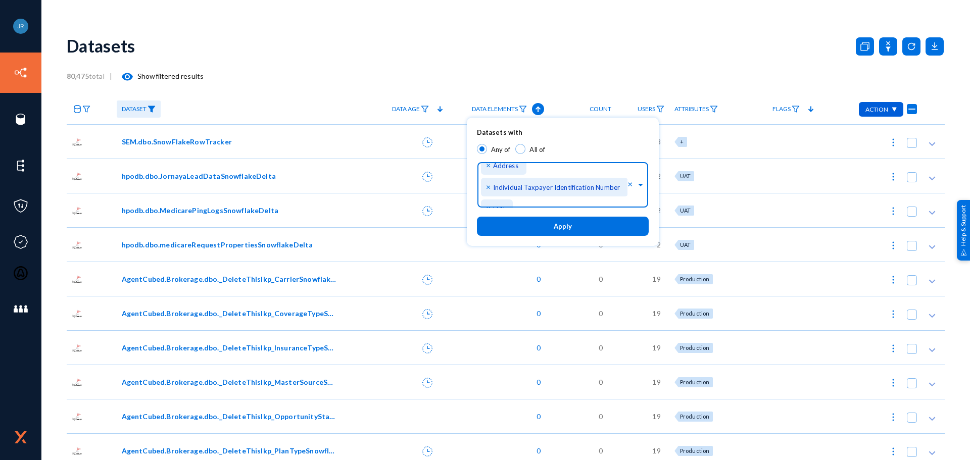
scroll to position [47, 0]
click at [561, 229] on span "Apply" at bounding box center [563, 227] width 18 height 8
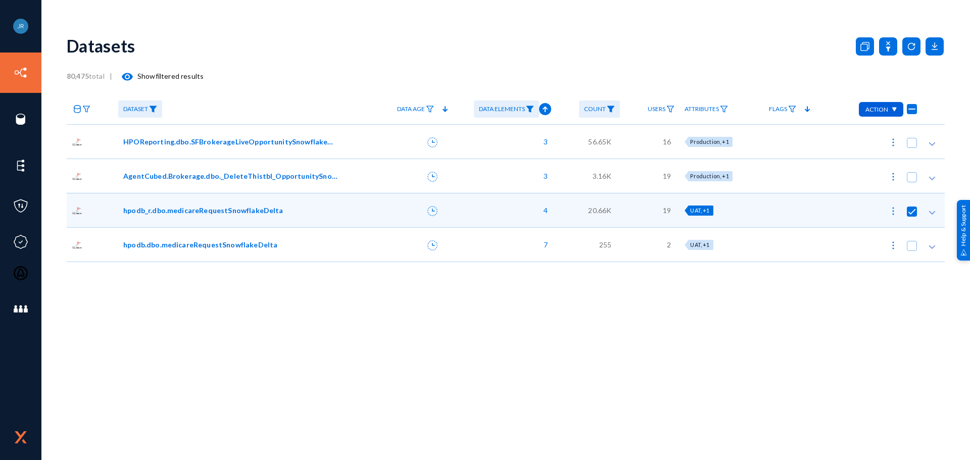
click at [236, 142] on span "HPOReporting.dbo.SFBrokerageLiveOpportunitySnowflakeDelta" at bounding box center [230, 141] width 215 height 11
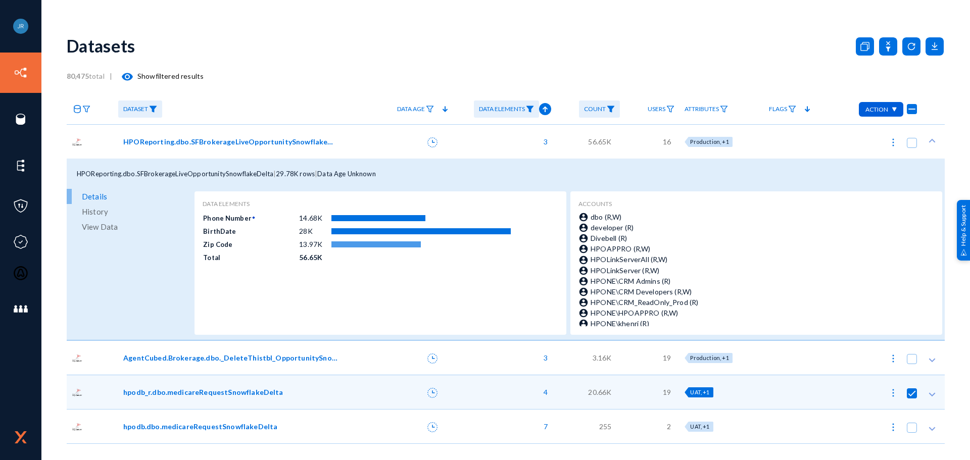
click at [236, 142] on span "HPOReporting.dbo.SFBrokerageLiveOpportunitySnowflakeDelta" at bounding box center [230, 141] width 215 height 11
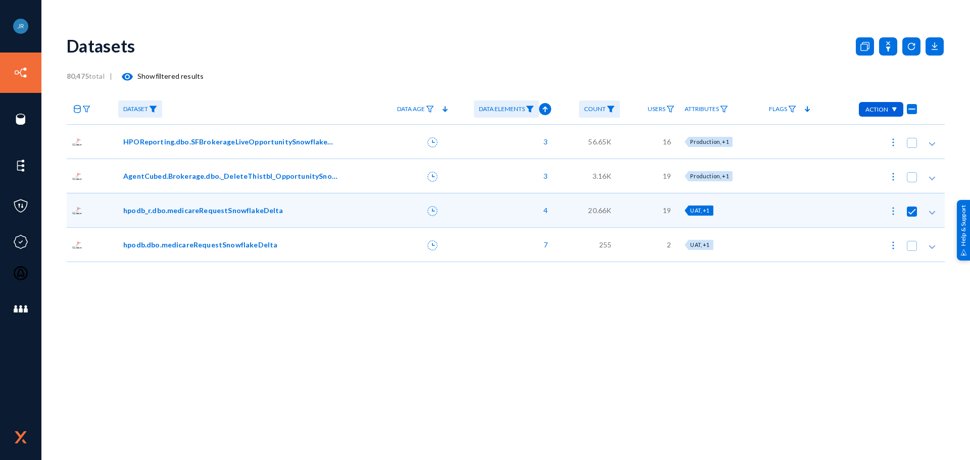
click at [233, 177] on span "AgentCubed.Brokerage.dbo._DeleteThistbl_OpportunitySnowflakeDelta" at bounding box center [230, 176] width 215 height 11
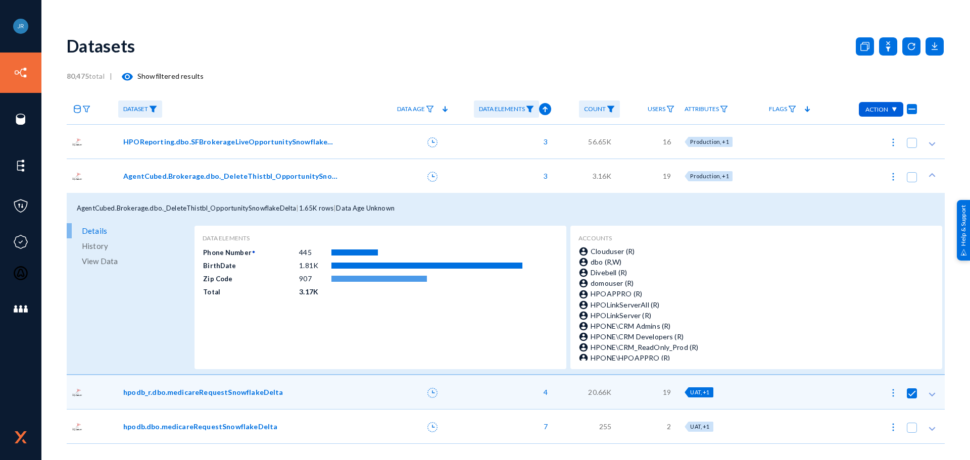
click at [233, 177] on span "AgentCubed.Brokerage.dbo._DeleteThistbl_OpportunitySnowflakeDelta" at bounding box center [230, 176] width 215 height 11
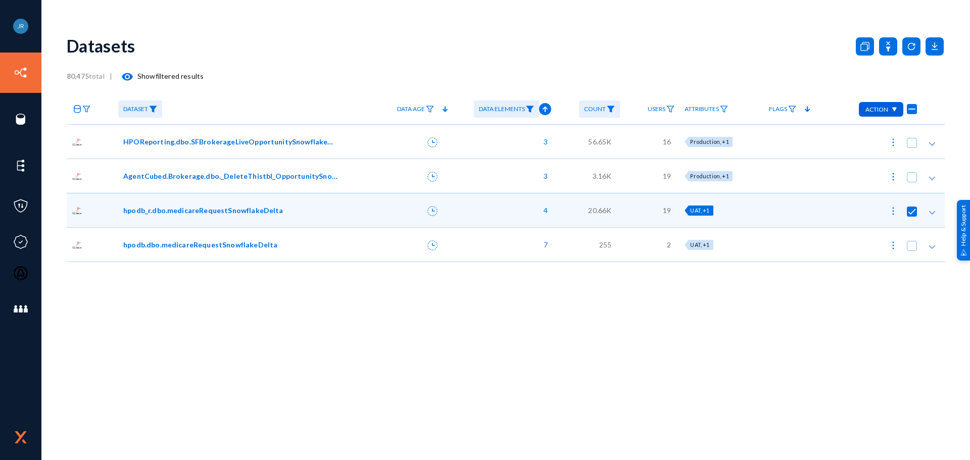
click at [227, 214] on span "hpodb_r.dbo.medicareRequestSnowflakeDelta" at bounding box center [203, 210] width 160 height 11
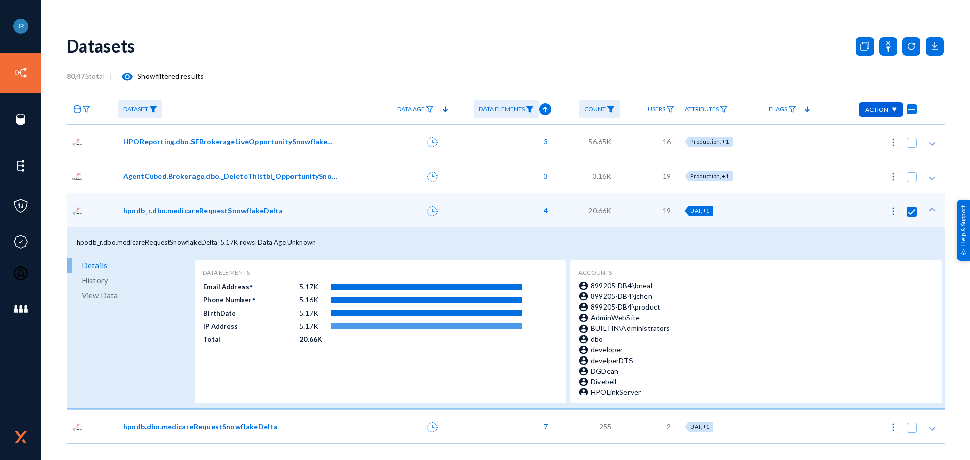
click at [227, 214] on span "hpodb_r.dbo.medicareRequestSnowflakeDelta" at bounding box center [203, 210] width 160 height 11
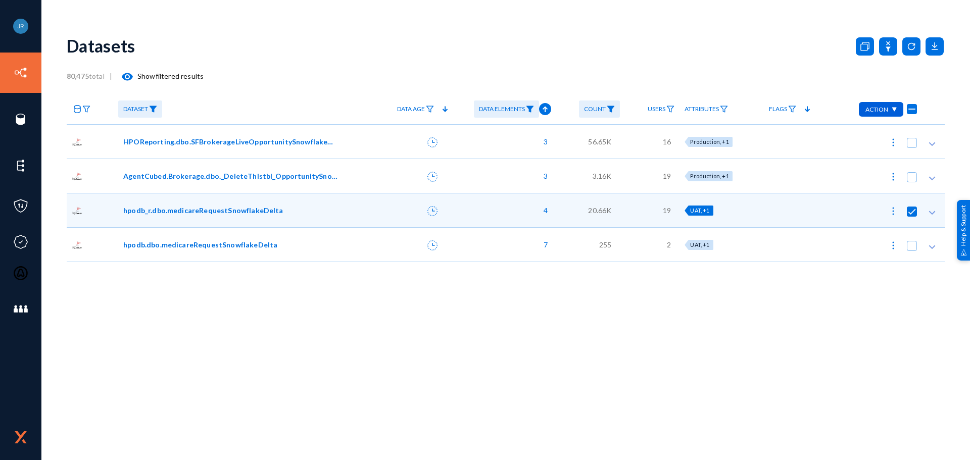
click at [221, 243] on span "hpodb.dbo.medicareRequestSnowflakeDelta" at bounding box center [200, 244] width 154 height 11
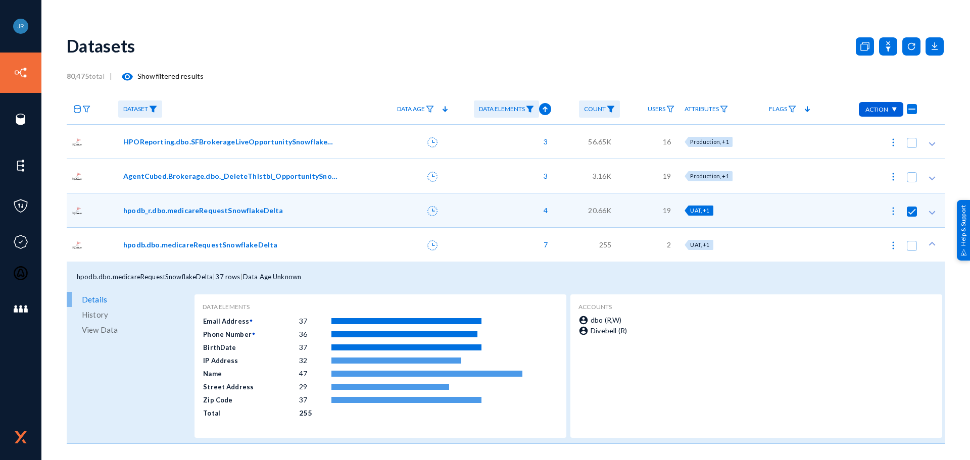
click at [221, 243] on span "hpodb.dbo.medicareRequestSnowflakeDelta" at bounding box center [200, 244] width 154 height 11
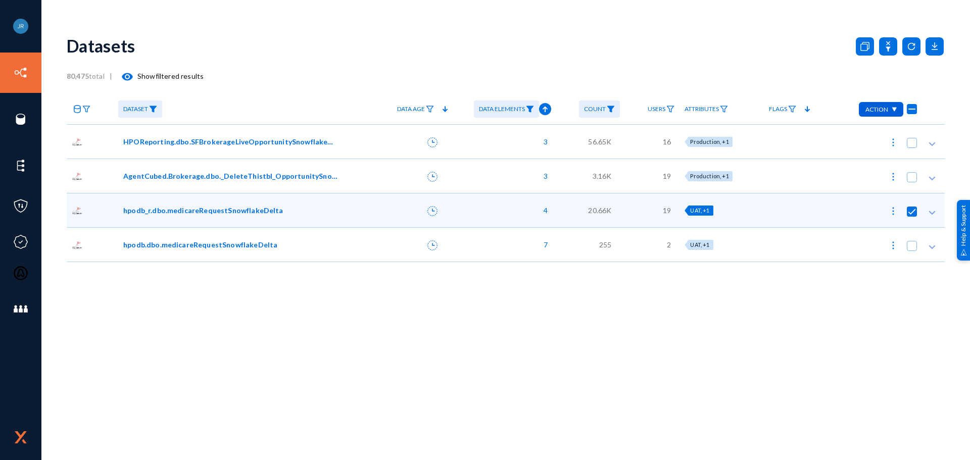
click at [300, 172] on span "AgentCubed.Brokerage.dbo._DeleteThistbl_OpportunitySnowflakeDelta" at bounding box center [230, 176] width 215 height 11
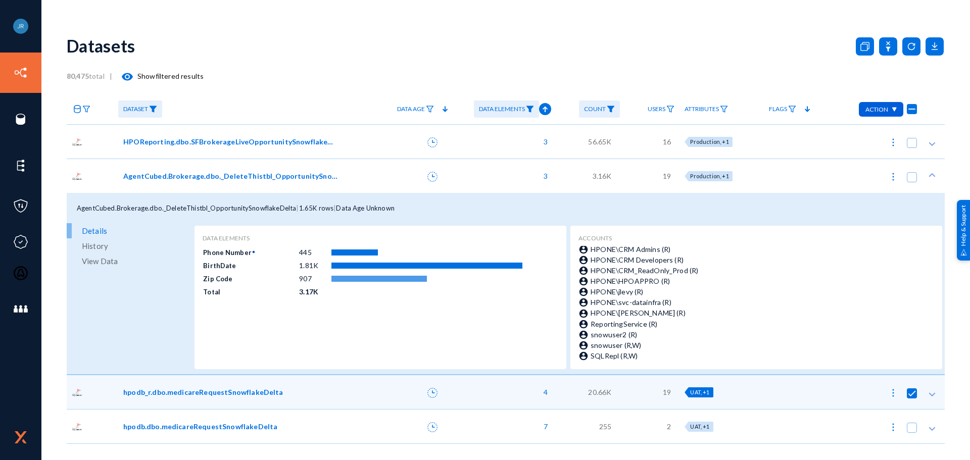
scroll to position [91, 0]
click at [377, 175] on div at bounding box center [410, 176] width 82 height 34
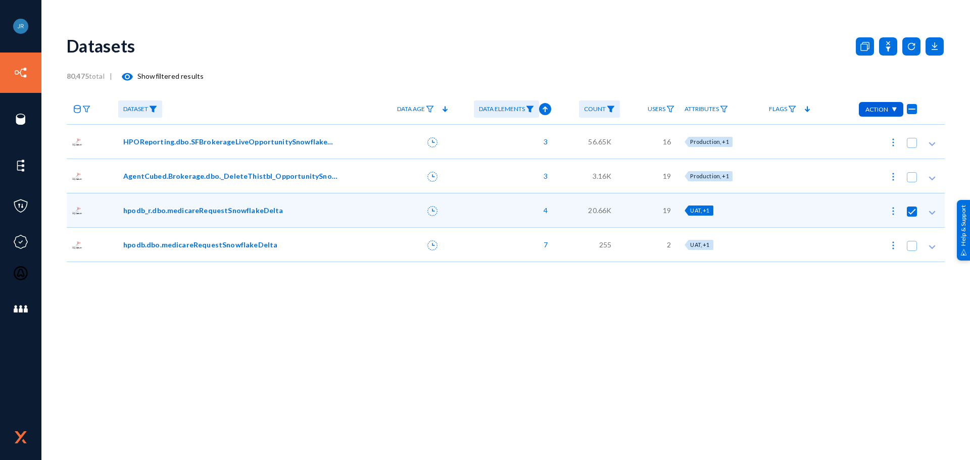
click at [241, 145] on span "HPOReporting.dbo.SFBrokerageLiveOpportunitySnowflakeDelta" at bounding box center [230, 141] width 215 height 11
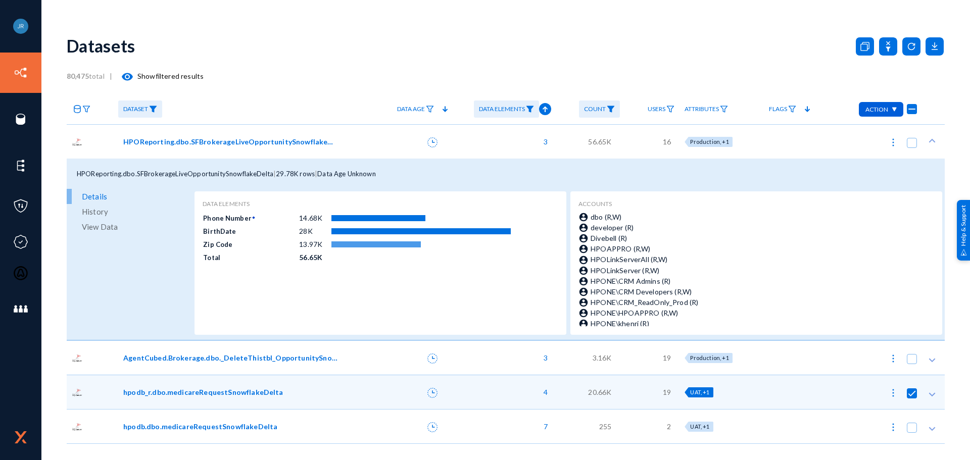
click at [398, 145] on div at bounding box center [410, 141] width 82 height 34
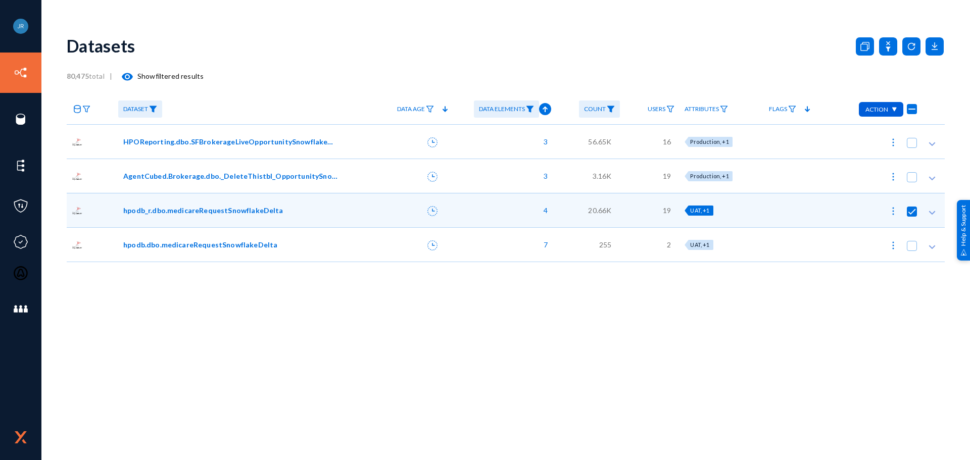
click at [216, 247] on span "hpodb.dbo.medicareRequestSnowflakeDelta" at bounding box center [200, 244] width 154 height 11
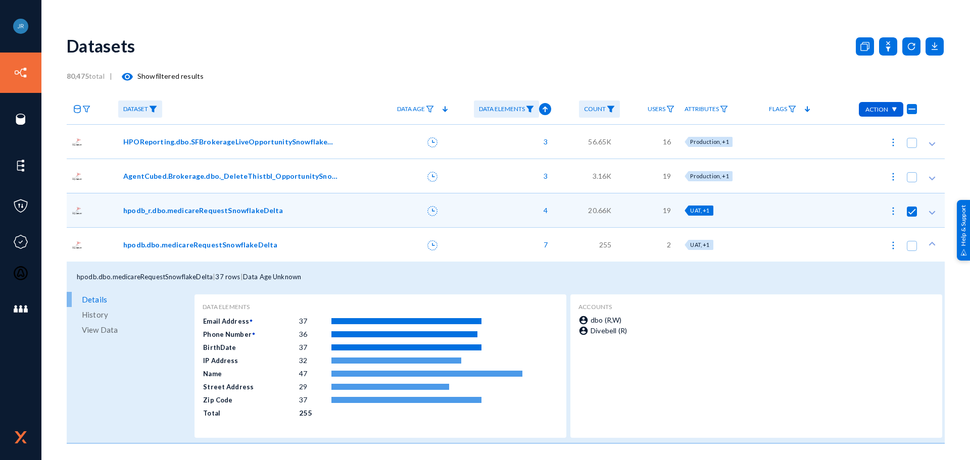
click at [216, 247] on span "hpodb.dbo.medicareRequestSnowflakeDelta" at bounding box center [200, 244] width 154 height 11
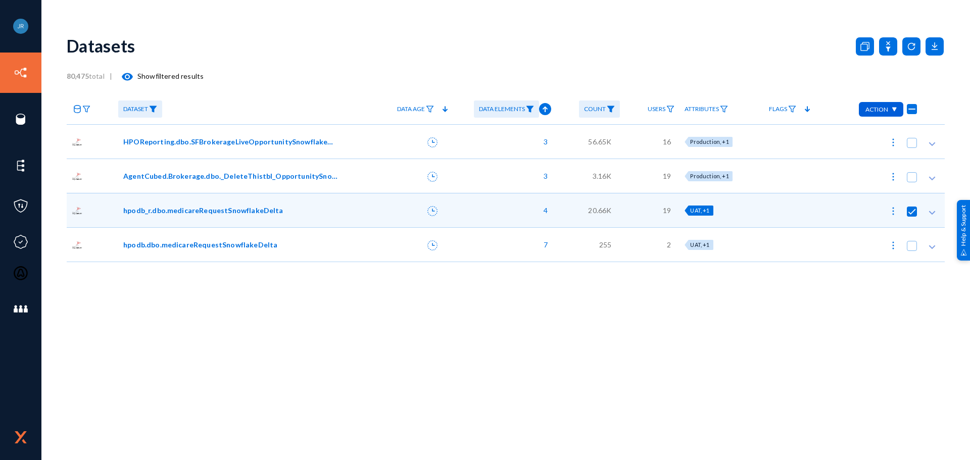
click at [280, 139] on span "HPOReporting.dbo.SFBrokerageLiveOpportunitySnowflakeDelta" at bounding box center [230, 141] width 215 height 11
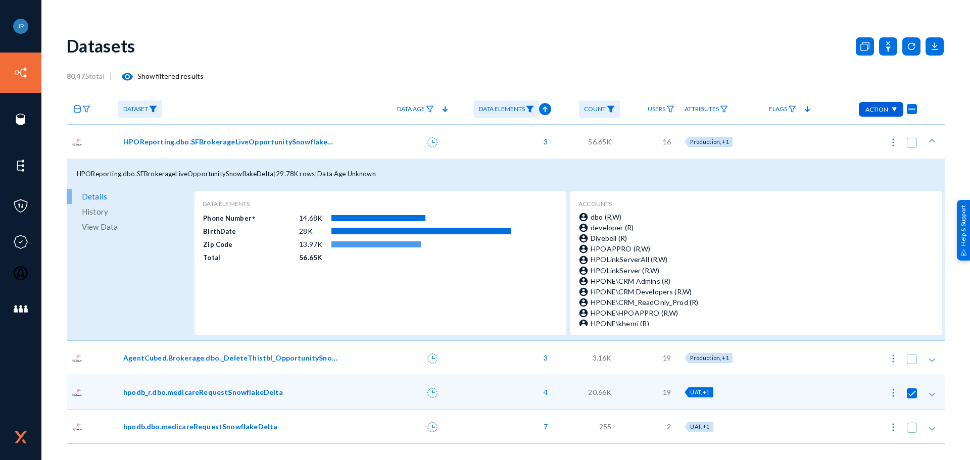
click at [280, 139] on span "HPOReporting.dbo.SFBrokerageLiveOpportunitySnowflakeDelta" at bounding box center [230, 141] width 215 height 11
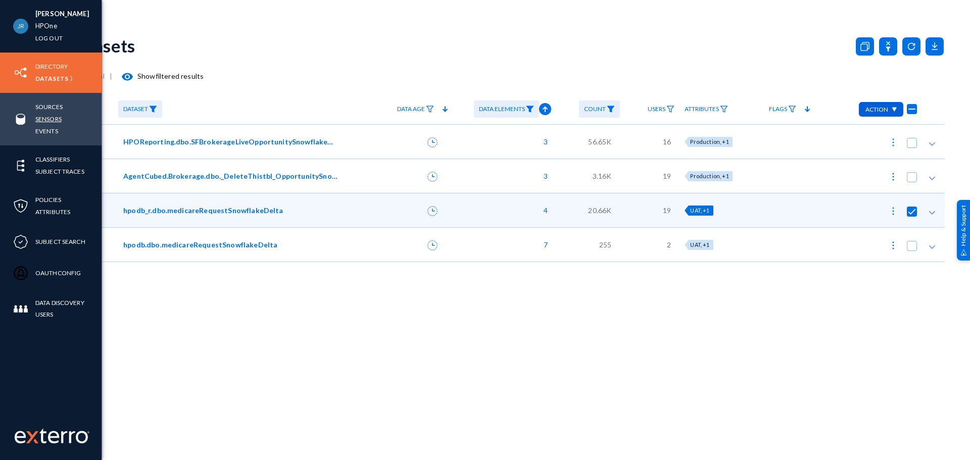
click at [49, 121] on link "Sensors" at bounding box center [48, 119] width 26 height 12
